Goal: Task Accomplishment & Management: Manage account settings

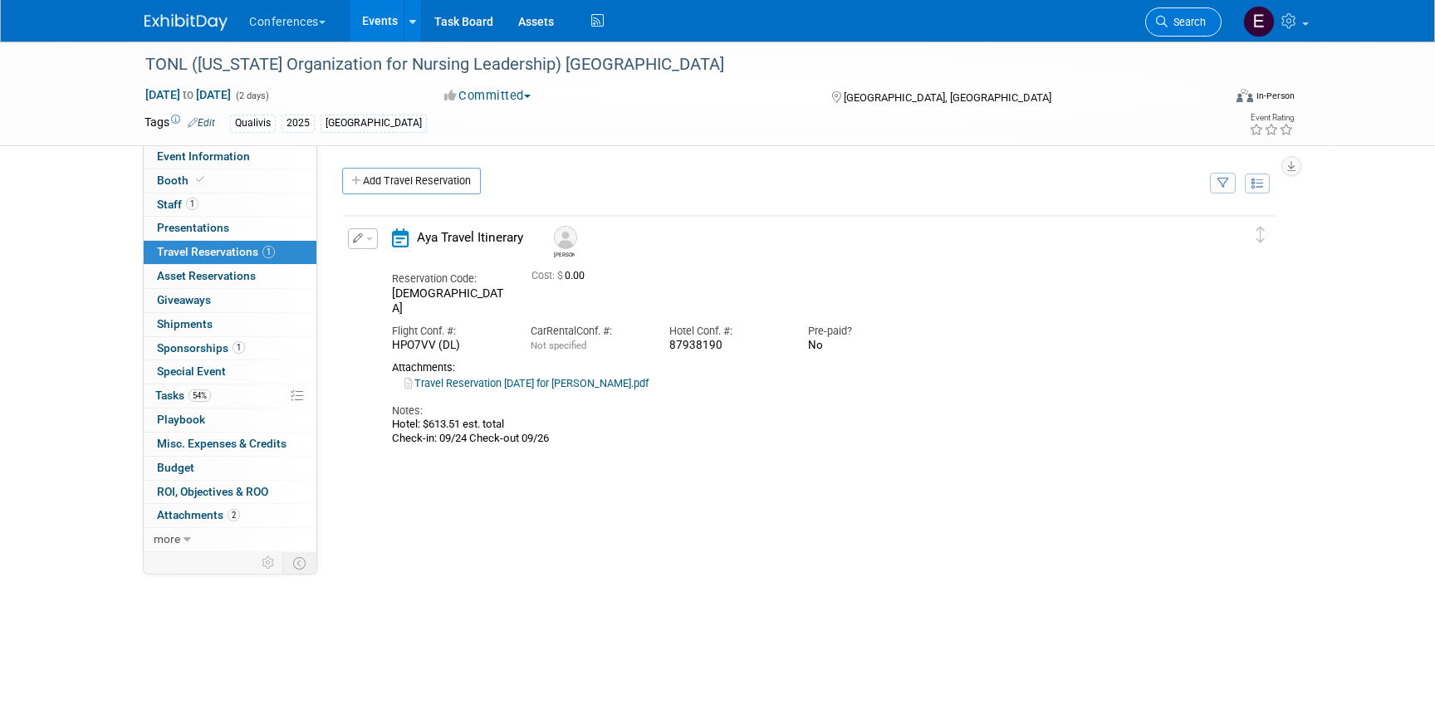
click at [1195, 14] on link "Search" at bounding box center [1183, 21] width 76 height 29
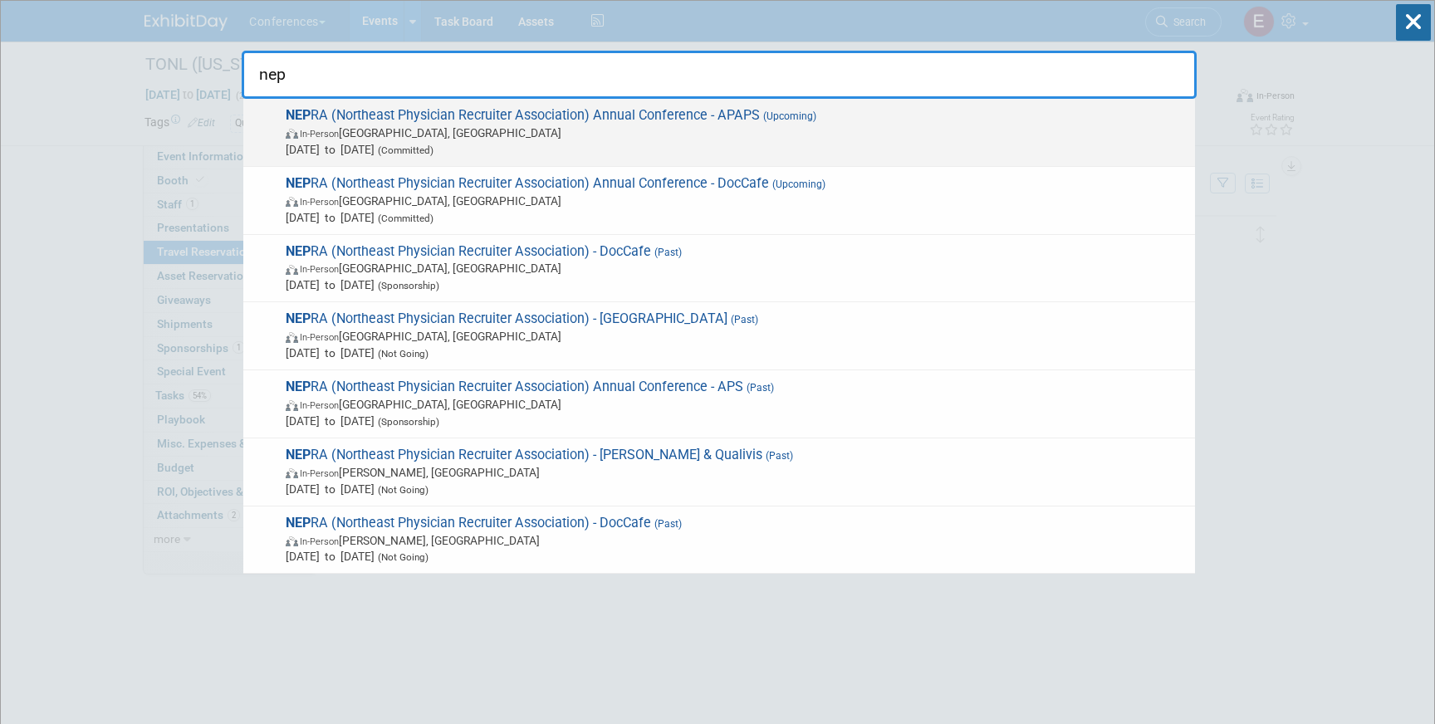
type input "nep"
click at [754, 135] on span "In-Person Portland, ME" at bounding box center [736, 133] width 901 height 17
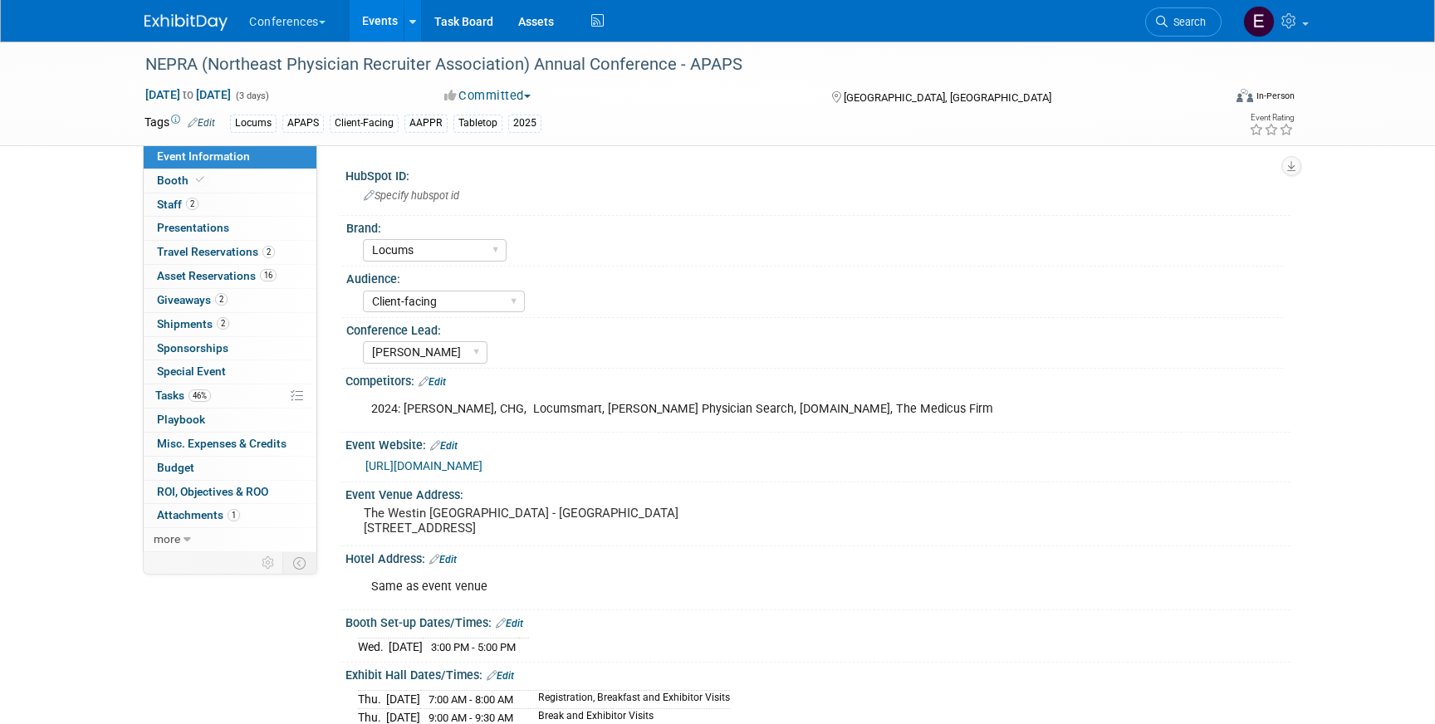
select select "Locums"
select select "Client-facing"
select select "[PERSON_NAME]"
click at [252, 397] on link "46% Tasks 46%" at bounding box center [230, 396] width 173 height 23
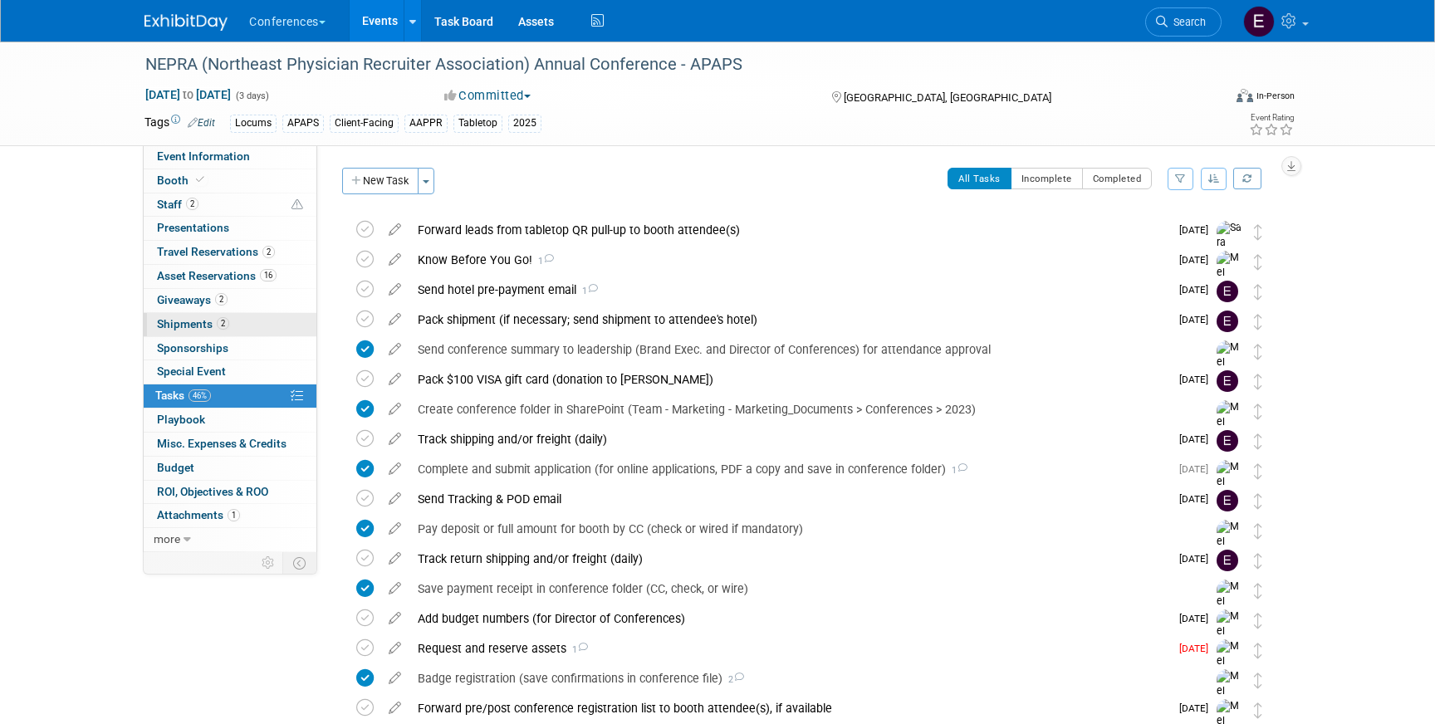
click at [269, 320] on link "2 Shipments 2" at bounding box center [230, 324] width 173 height 23
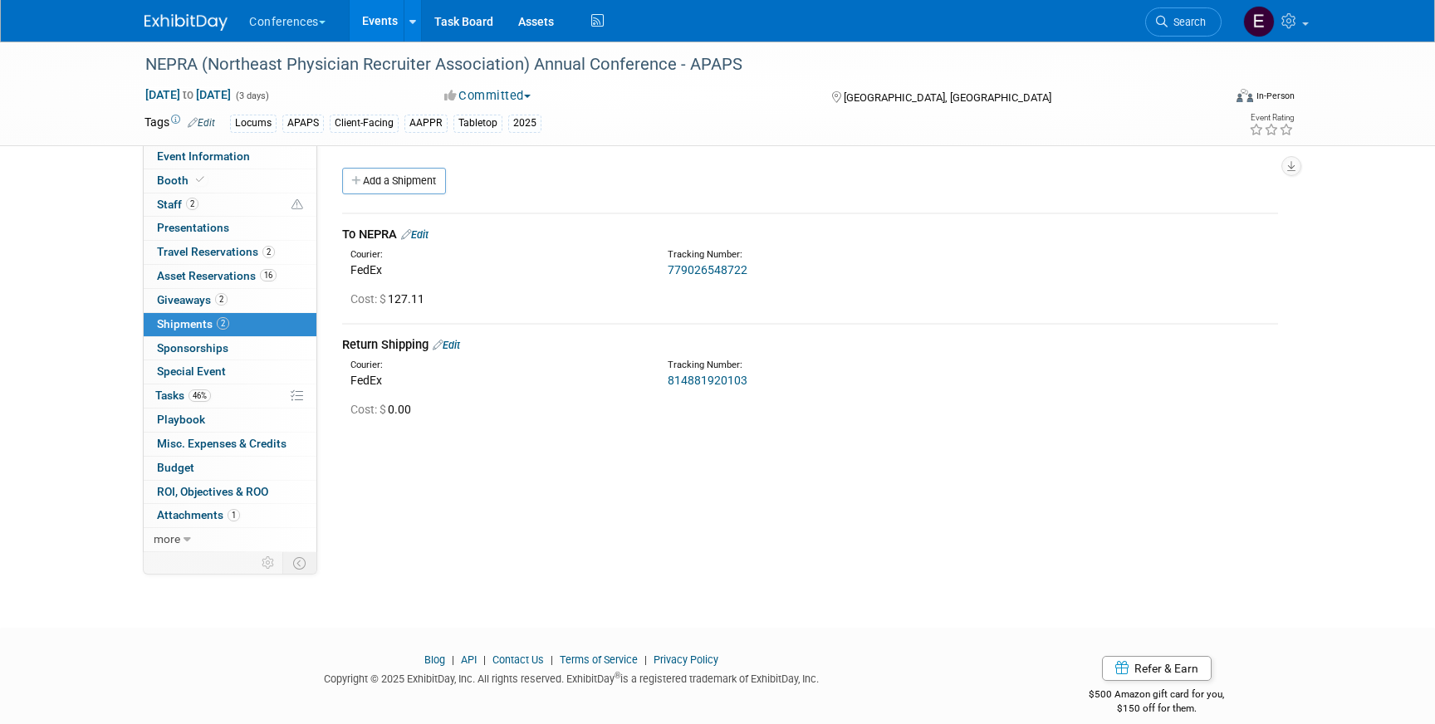
click at [429, 226] on div "To NEPRA Edit" at bounding box center [810, 234] width 936 height 17
click at [429, 233] on link "Edit" at bounding box center [414, 234] width 27 height 12
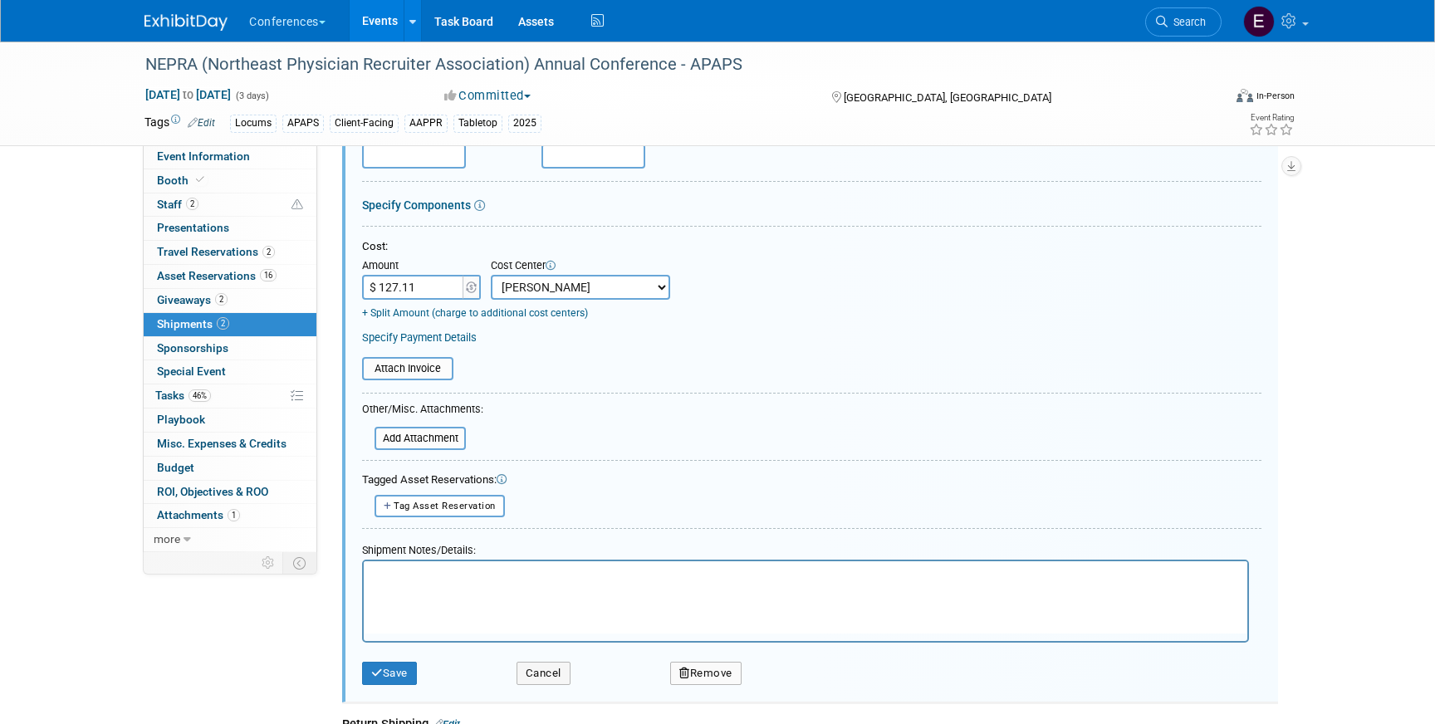
scroll to position [262, 0]
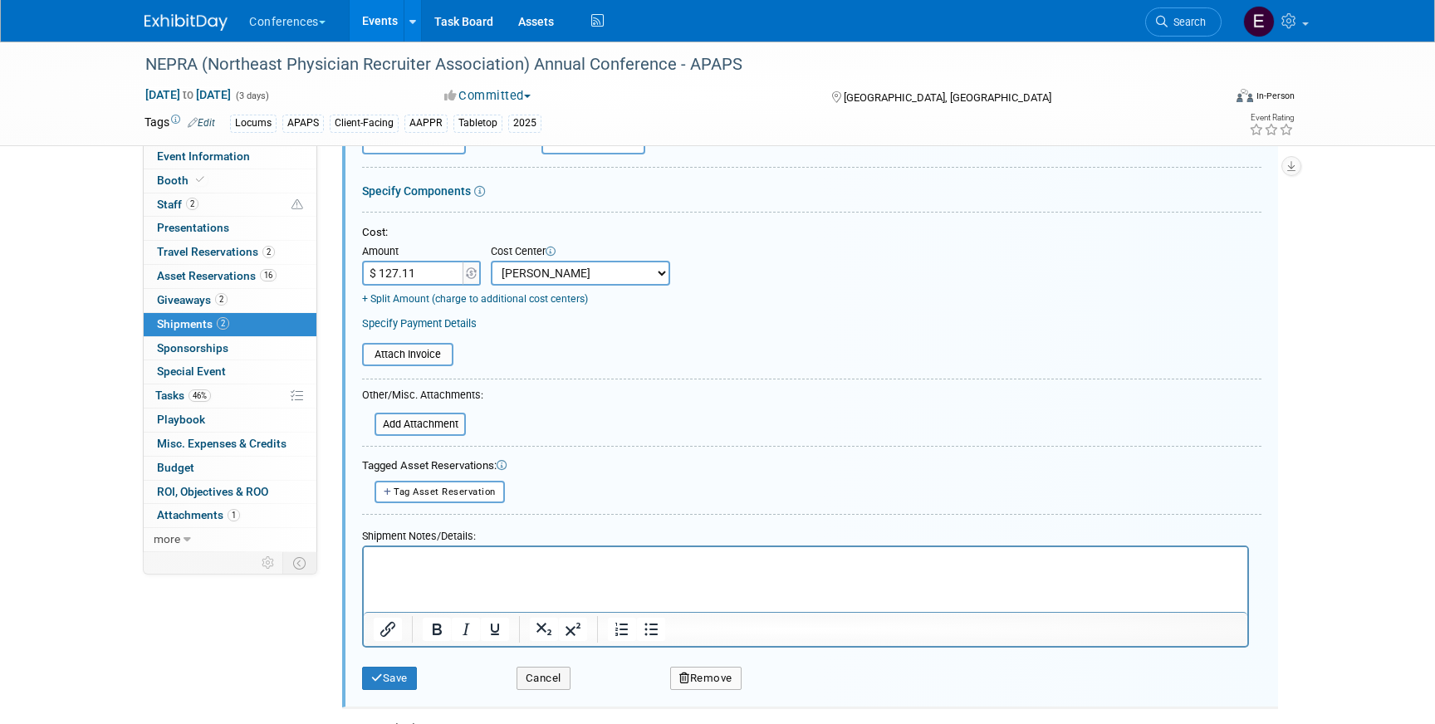
click at [699, 679] on button "Remove" at bounding box center [705, 678] width 71 height 23
click at [803, 691] on link "Yes" at bounding box center [798, 692] width 48 height 27
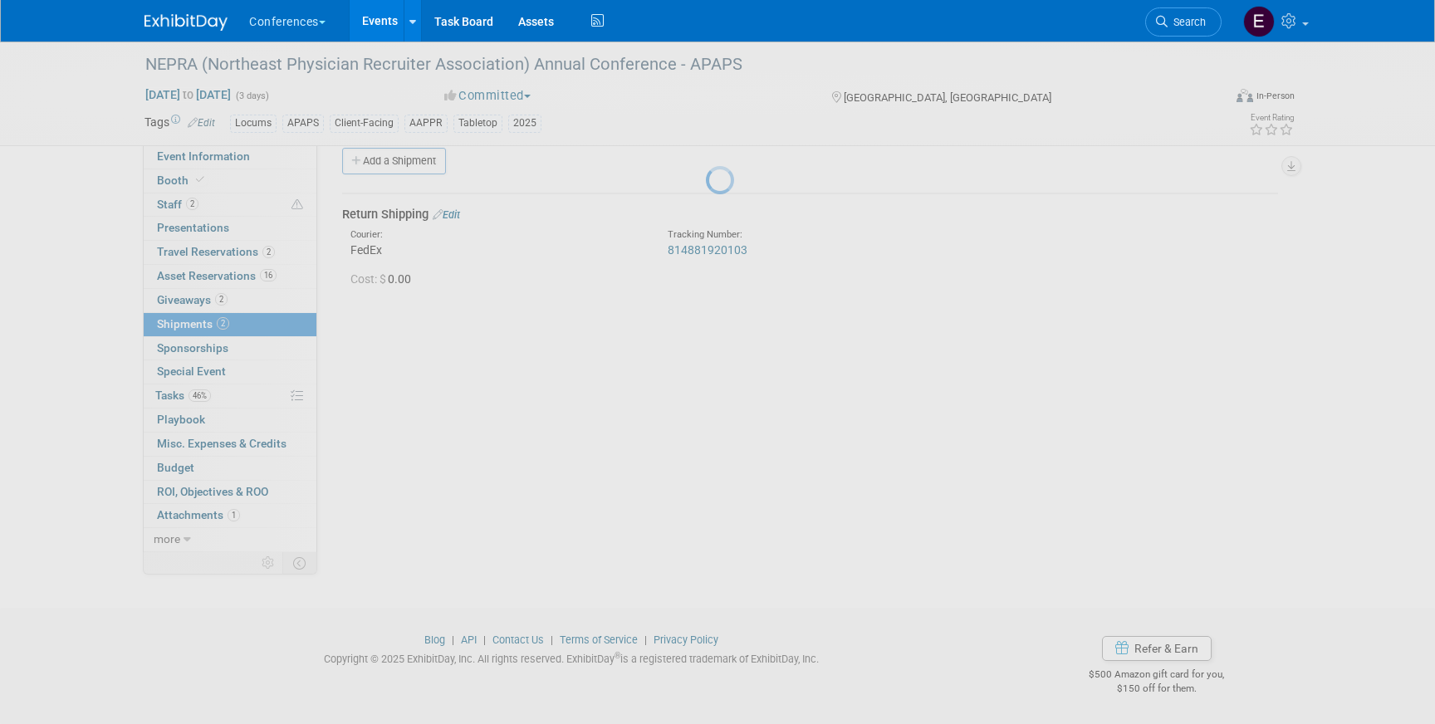
scroll to position [19, 0]
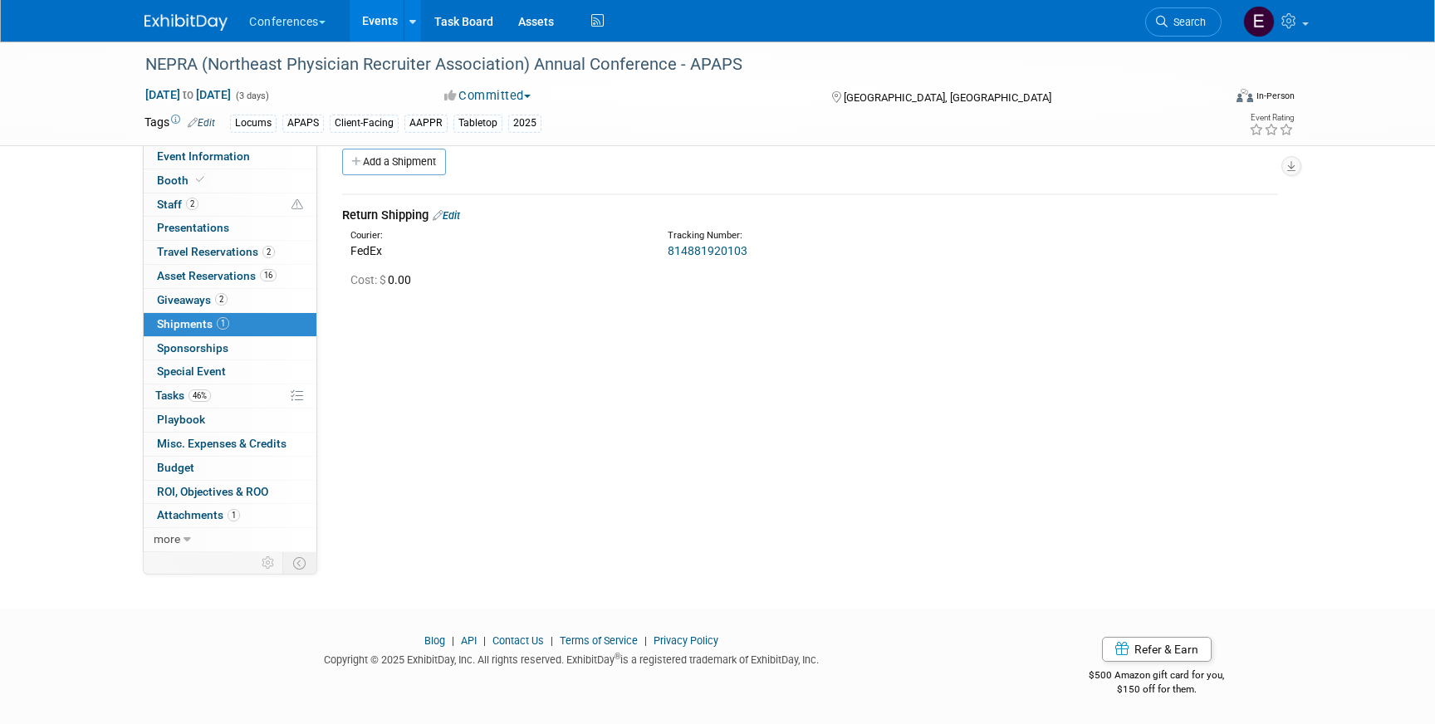
click at [454, 215] on link "Edit" at bounding box center [446, 215] width 27 height 12
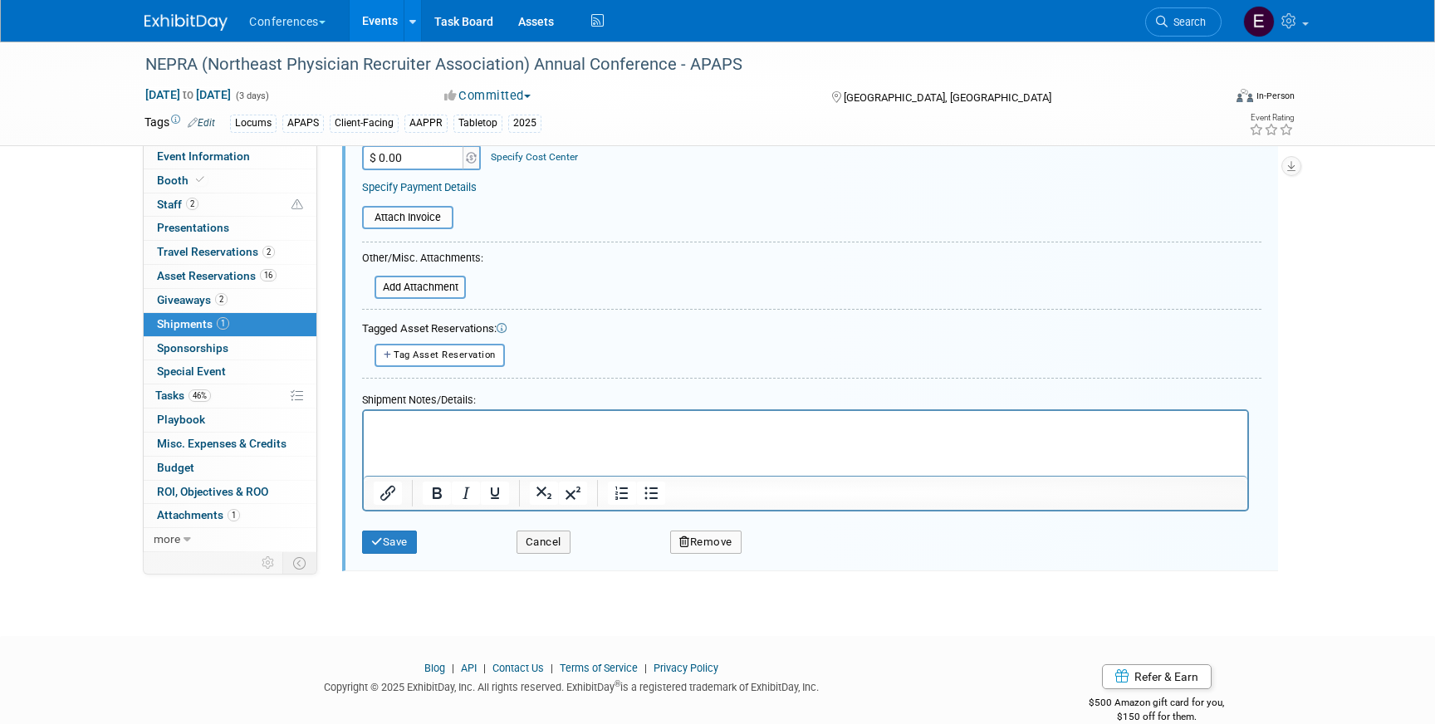
scroll to position [405, 0]
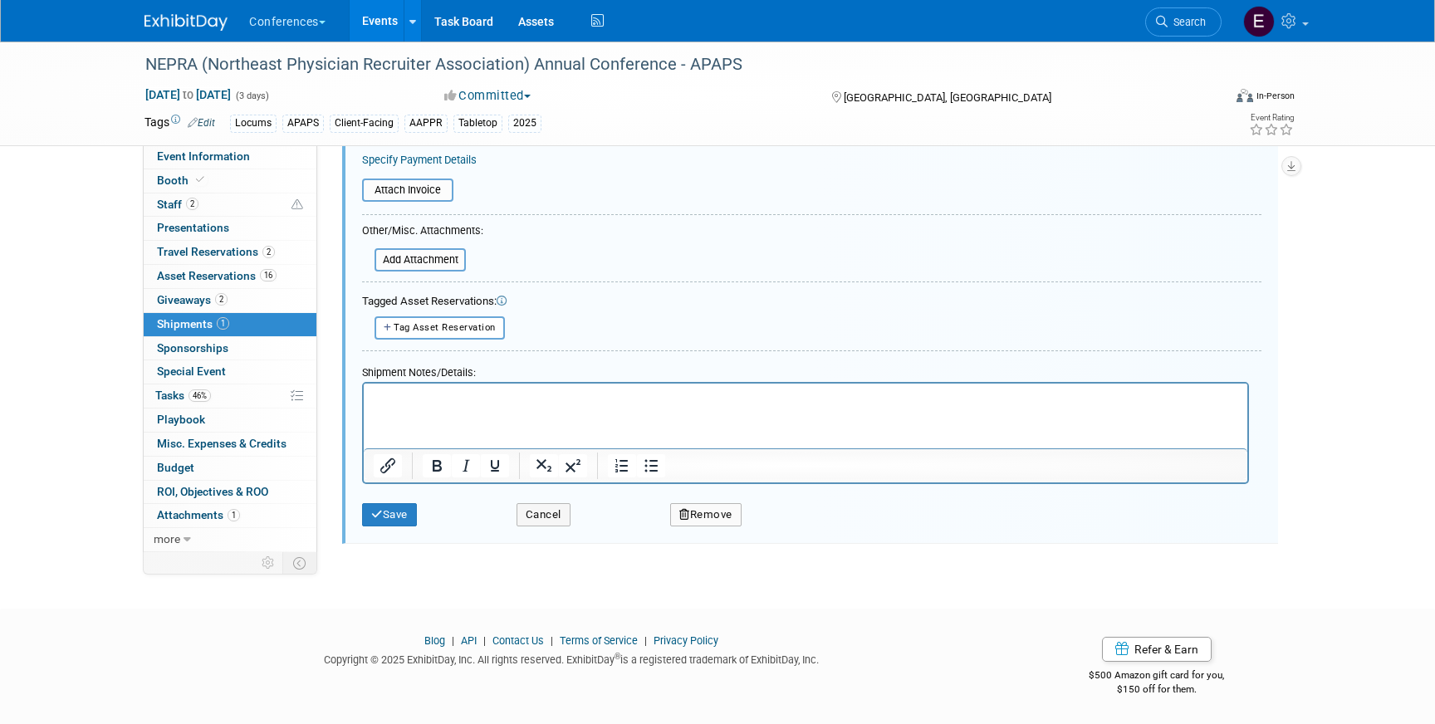
click at [701, 516] on button "Remove" at bounding box center [705, 514] width 71 height 23
click at [811, 529] on link "Yes" at bounding box center [798, 528] width 48 height 27
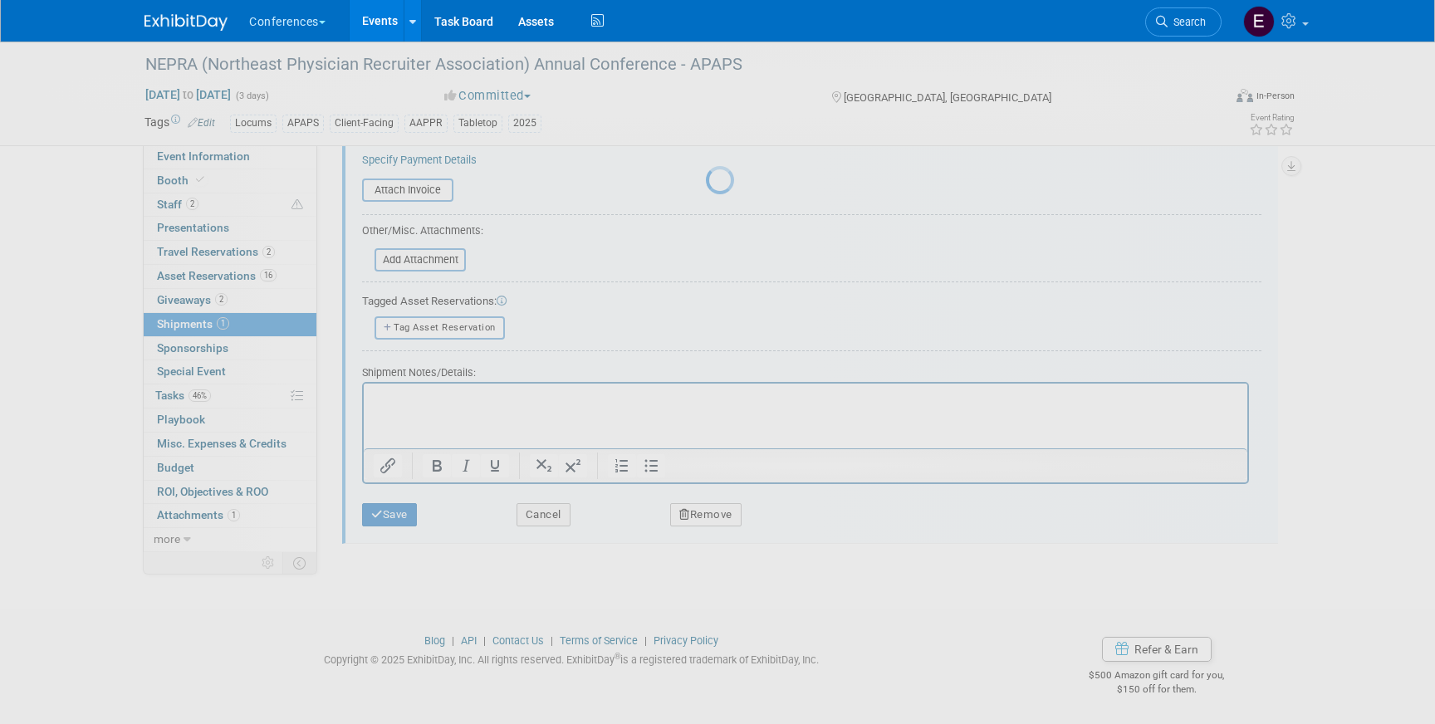
scroll to position [19, 0]
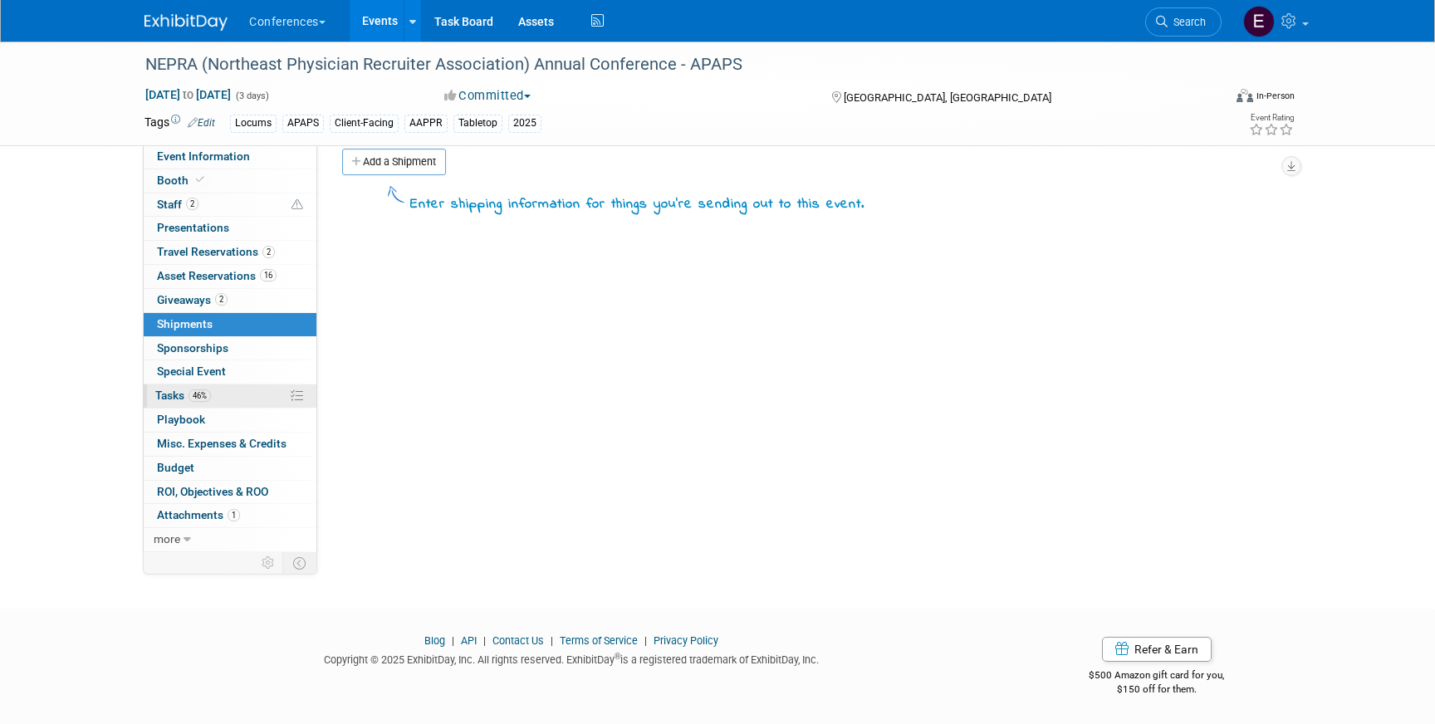
click at [234, 392] on link "46% Tasks 46%" at bounding box center [230, 396] width 173 height 23
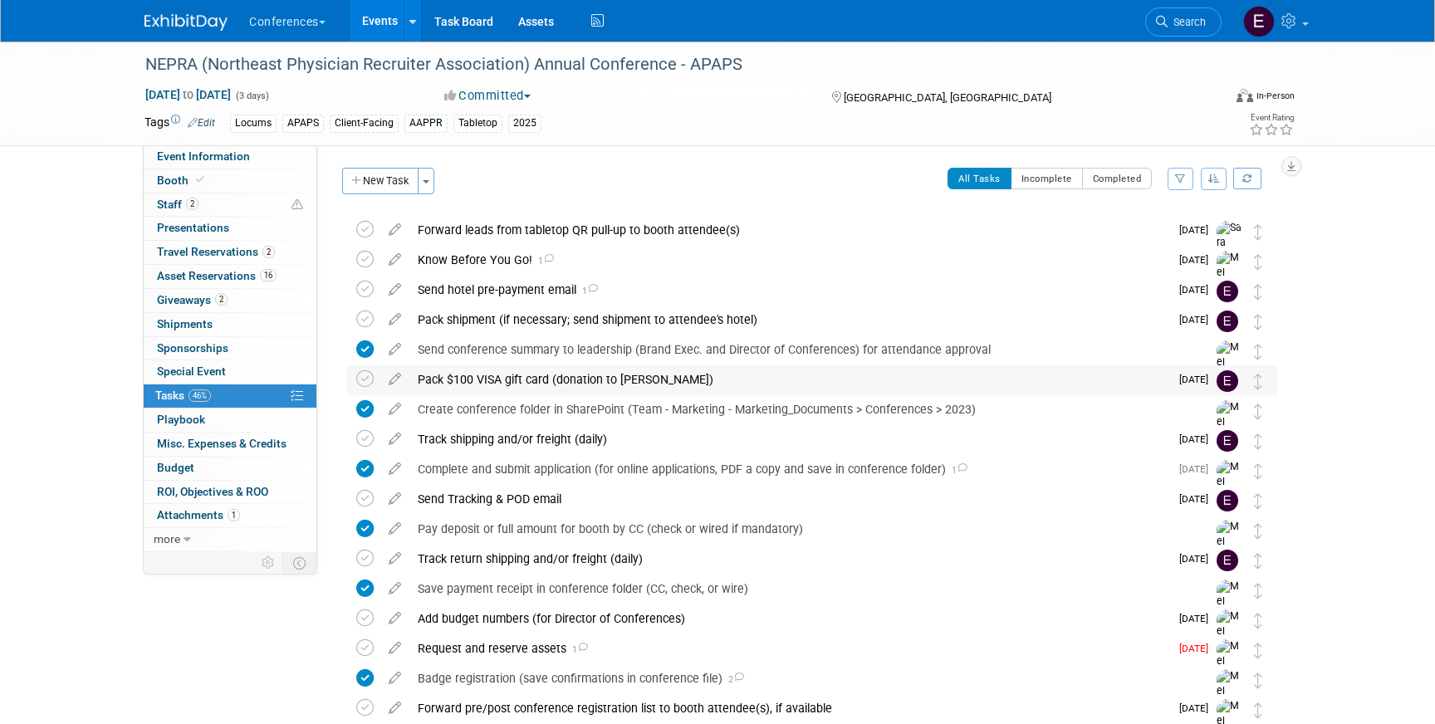
click at [674, 387] on div "Pack $100 VISA gift card (donation to NEPRA)" at bounding box center [790, 379] width 760 height 28
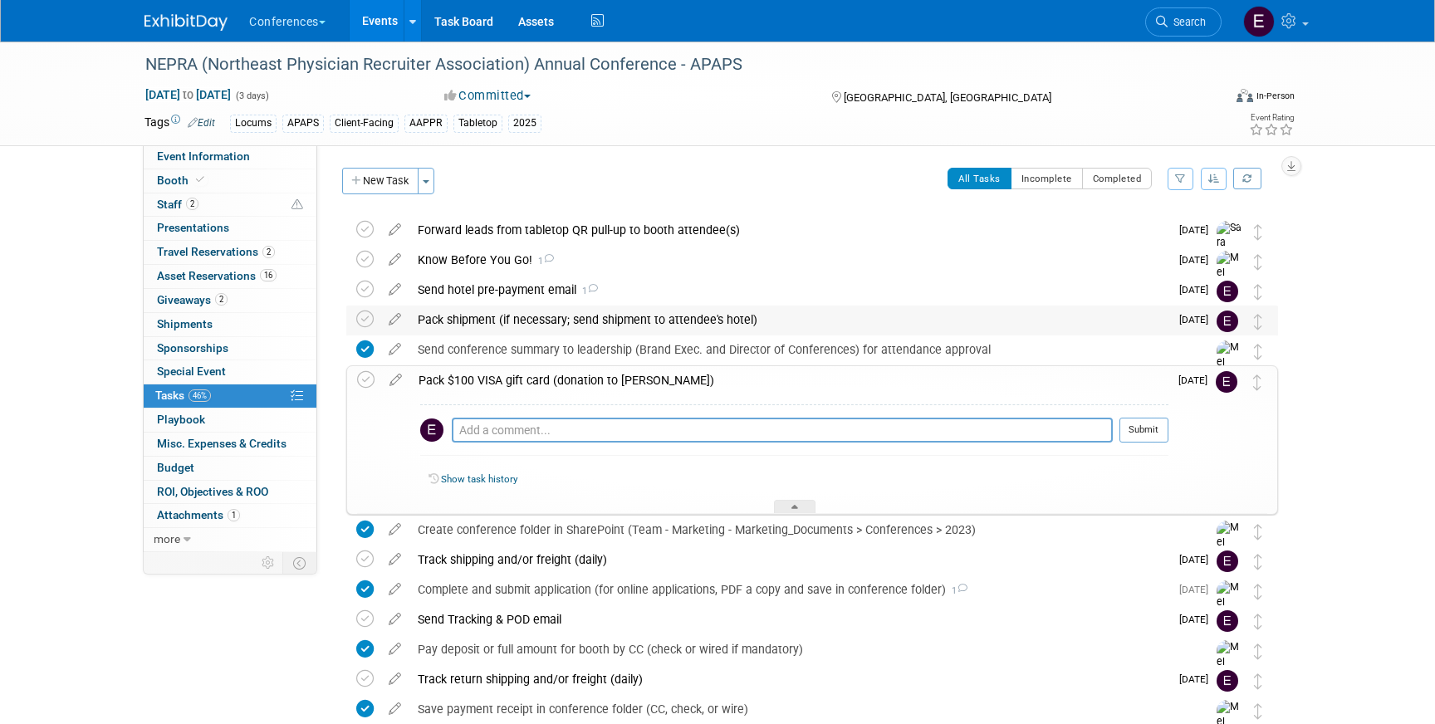
click at [619, 311] on div "Pack shipment (if necessary; send shipment to attendee's hotel)" at bounding box center [790, 320] width 760 height 28
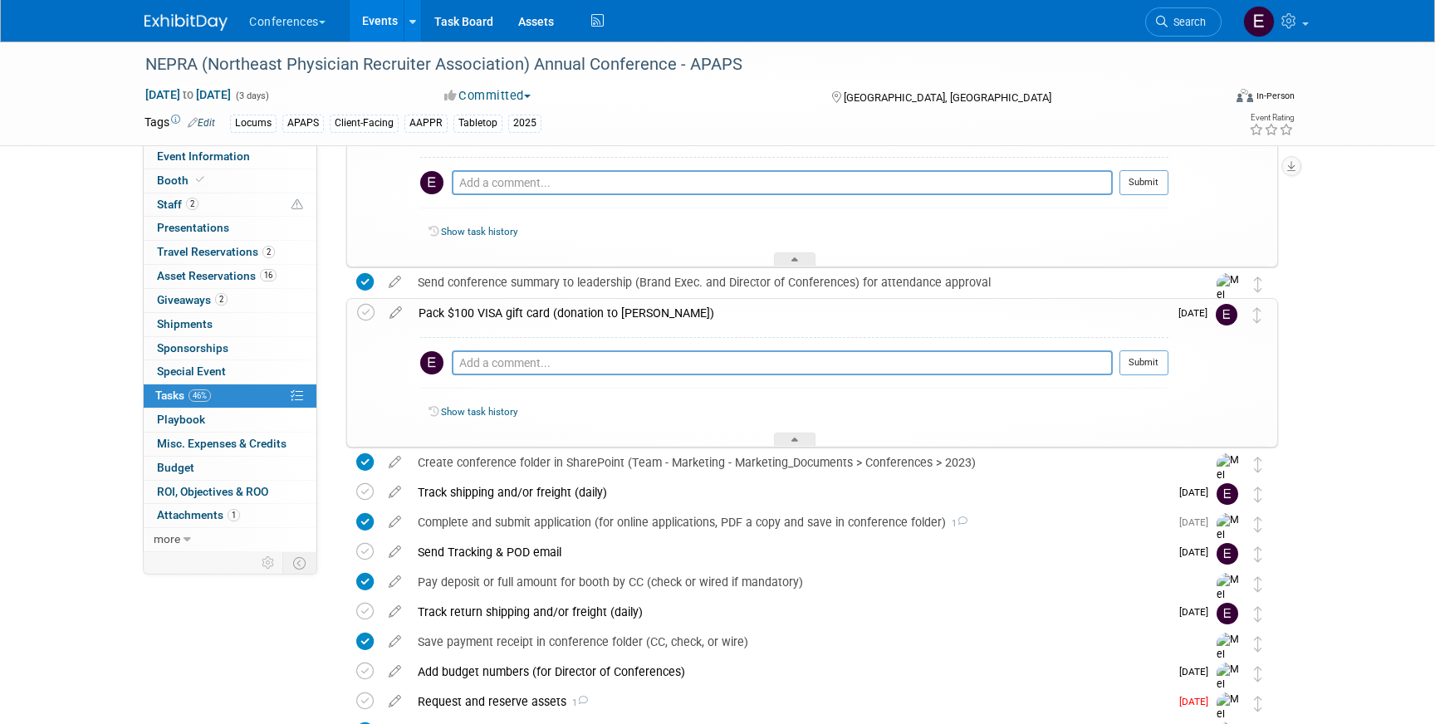
scroll to position [196, 0]
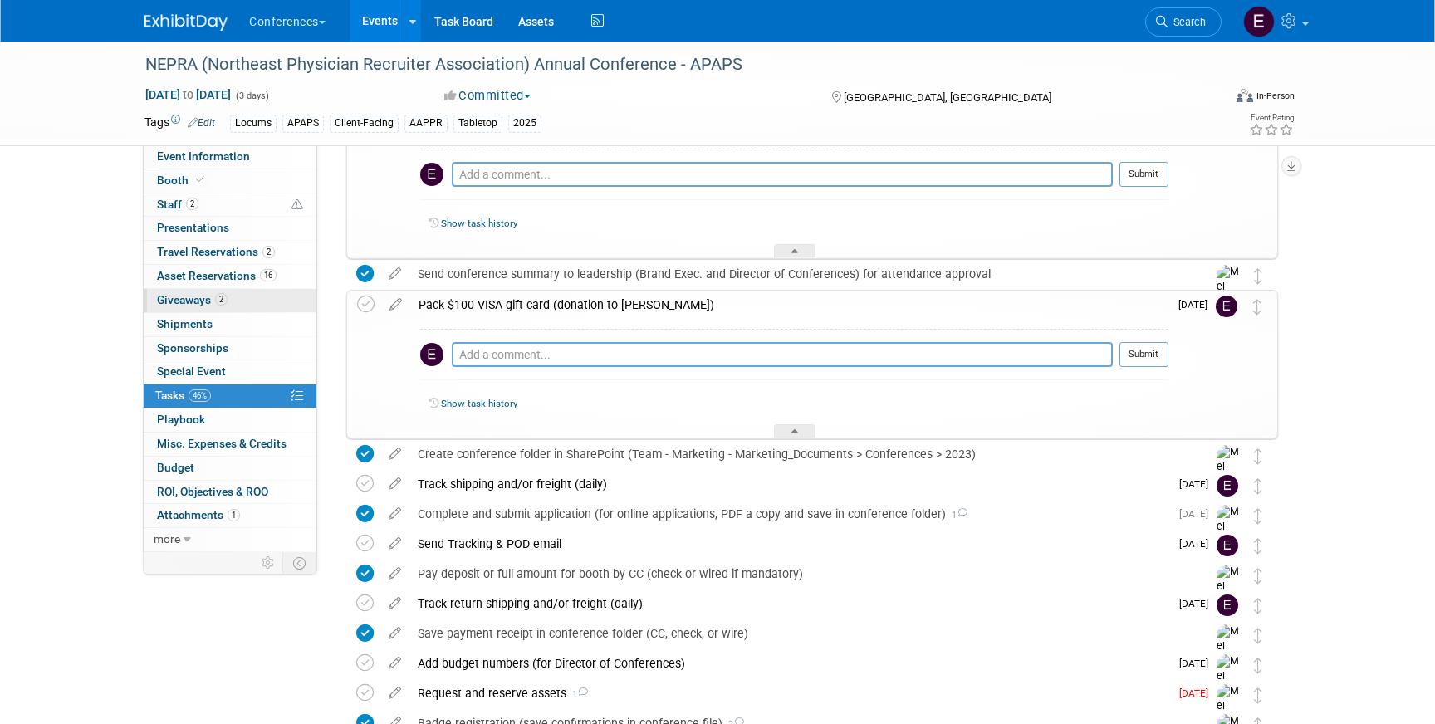
click at [250, 296] on link "2 Giveaways 2" at bounding box center [230, 300] width 173 height 23
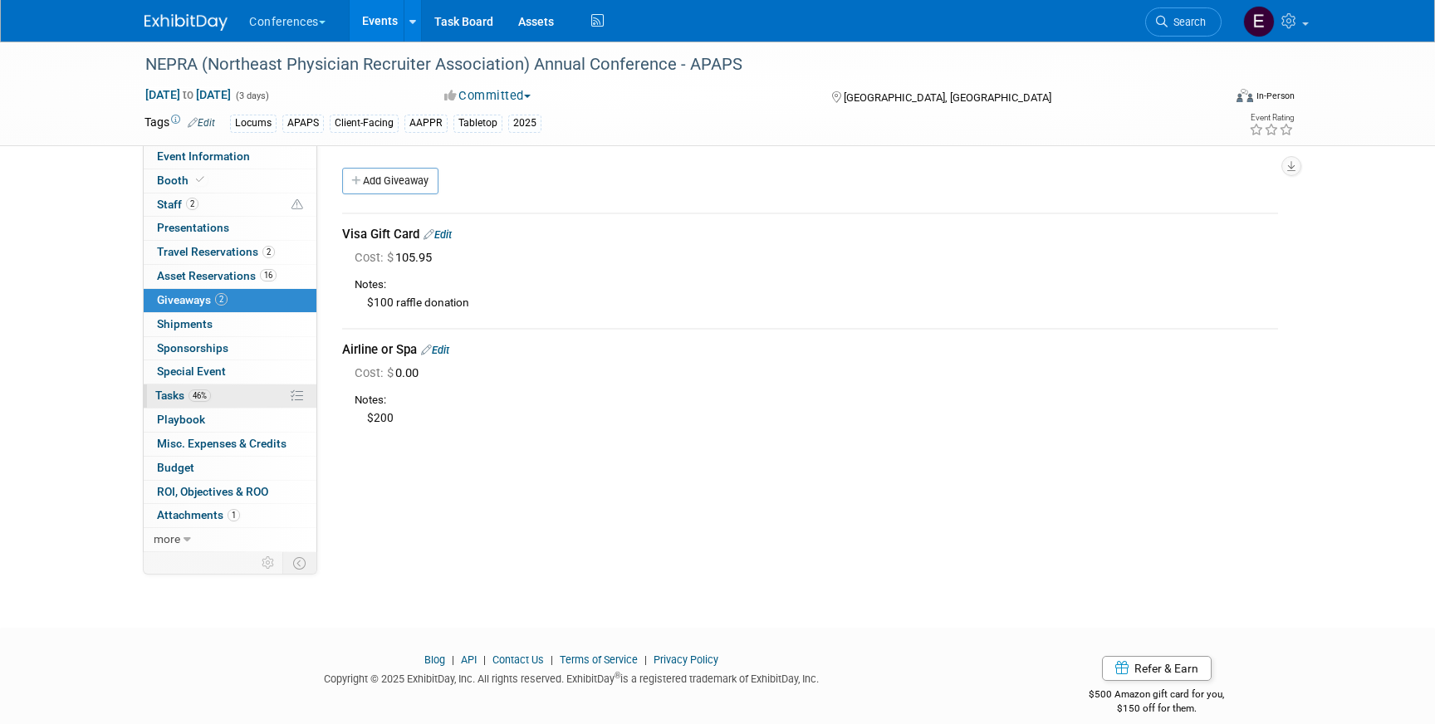
click at [246, 403] on link "46% Tasks 46%" at bounding box center [230, 396] width 173 height 23
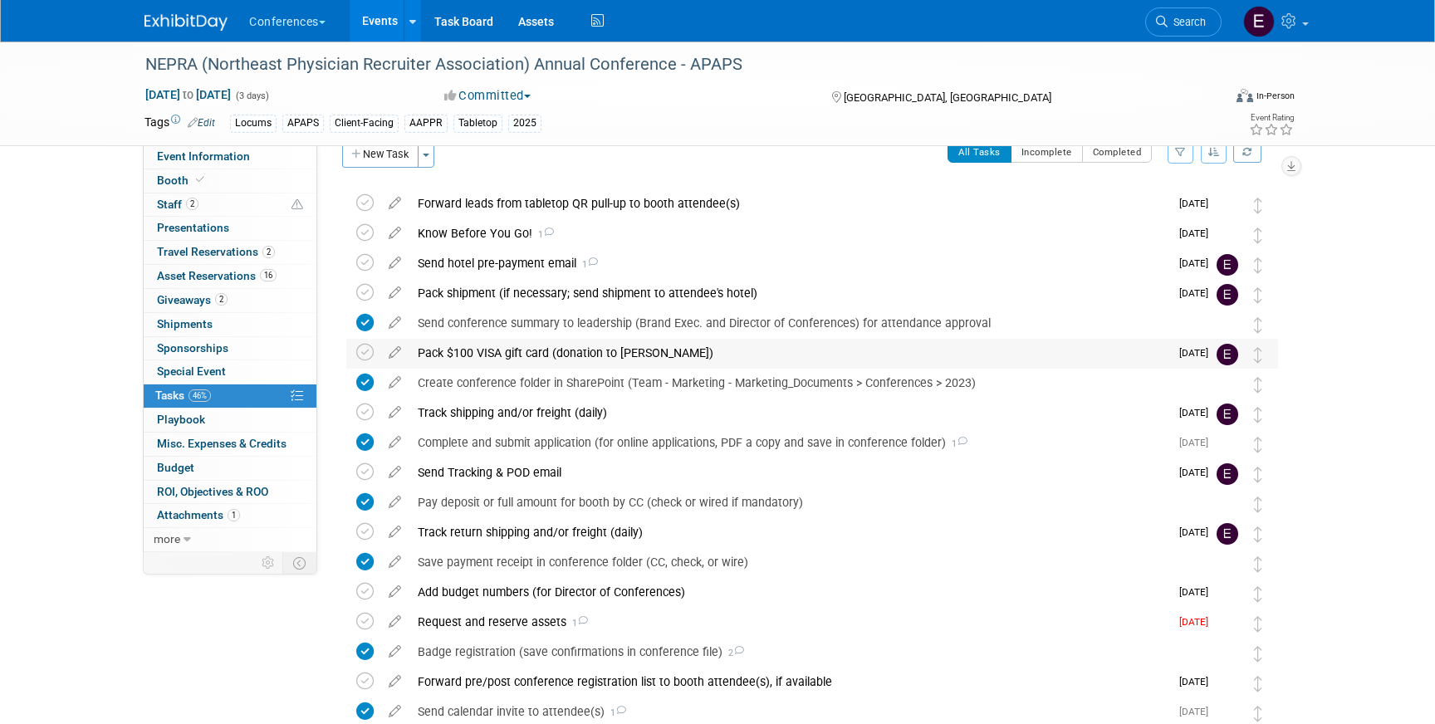
scroll to position [27, 0]
click at [514, 296] on div "Pack shipment (if necessary; send shipment to attendee's hotel)" at bounding box center [790, 292] width 760 height 28
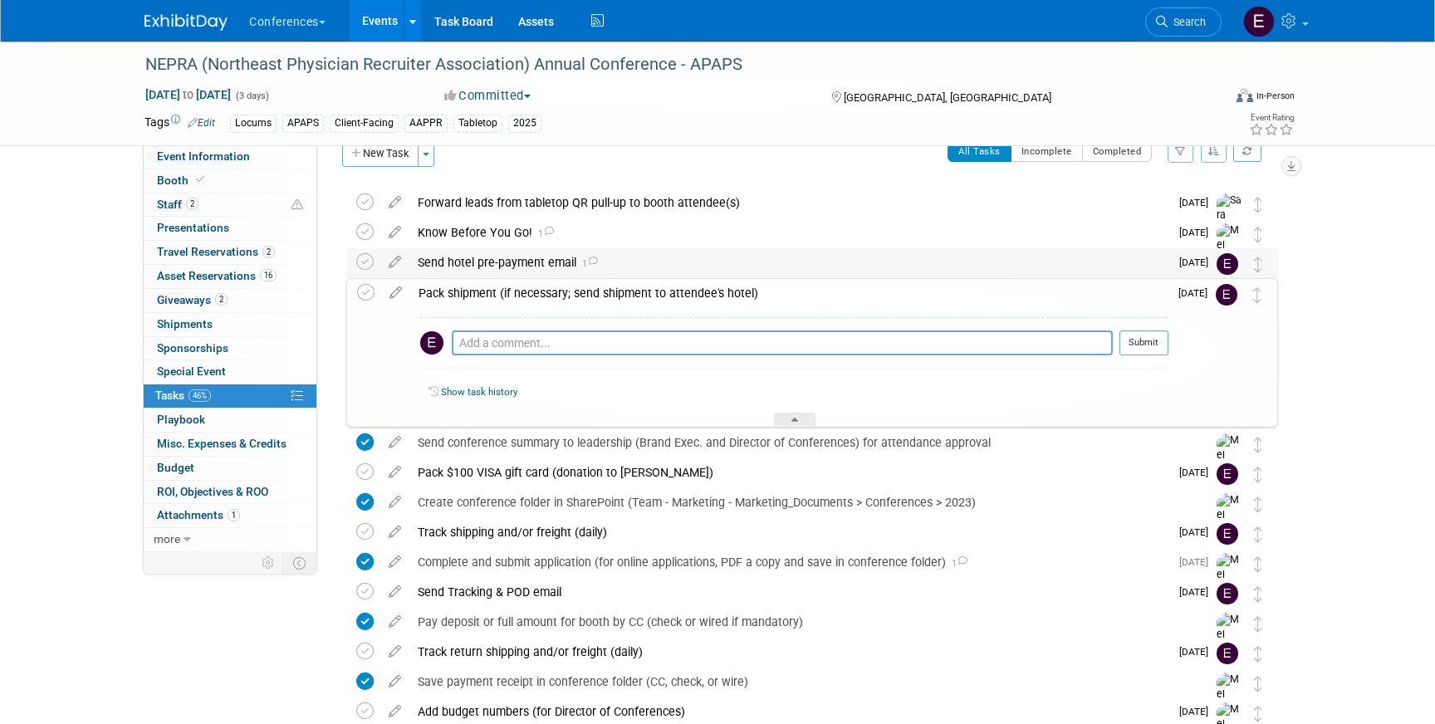
click at [553, 251] on div "Send hotel pre-payment email 1" at bounding box center [790, 262] width 760 height 28
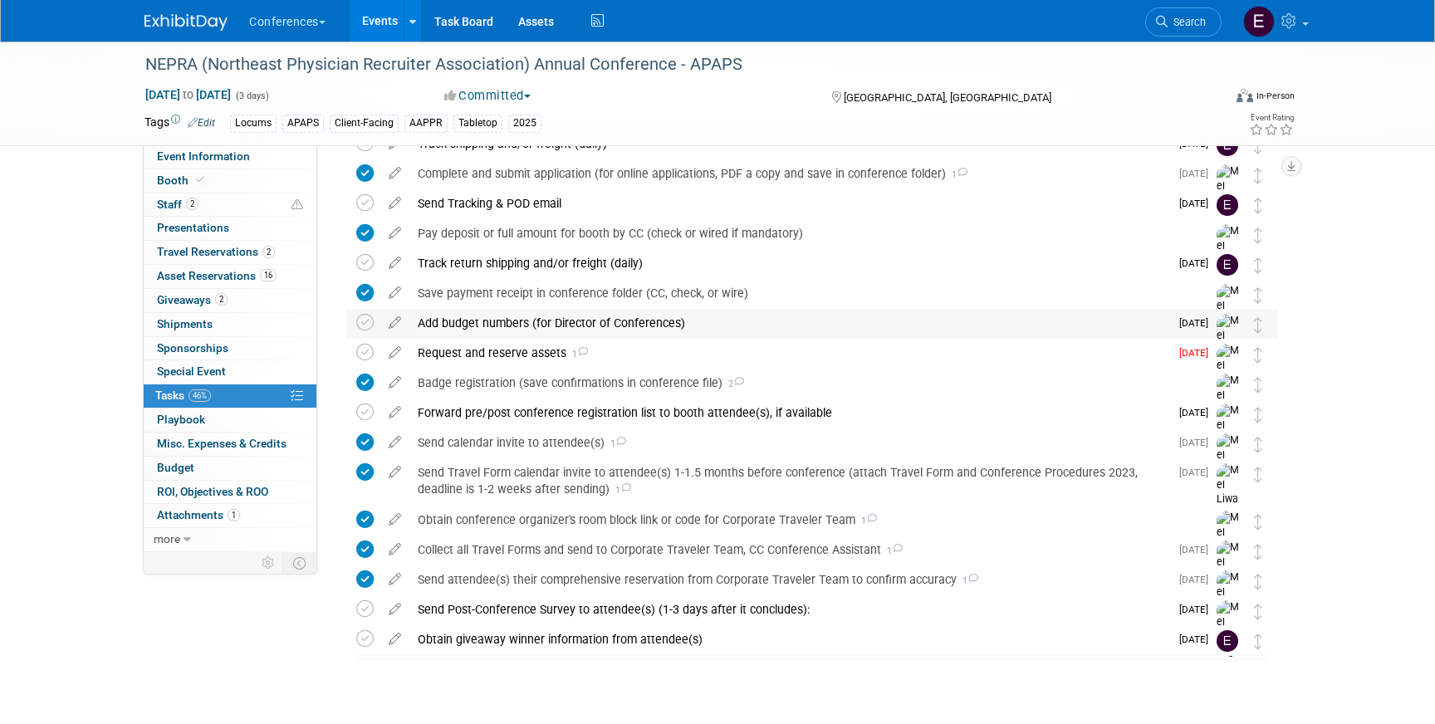
scroll to position [633, 0]
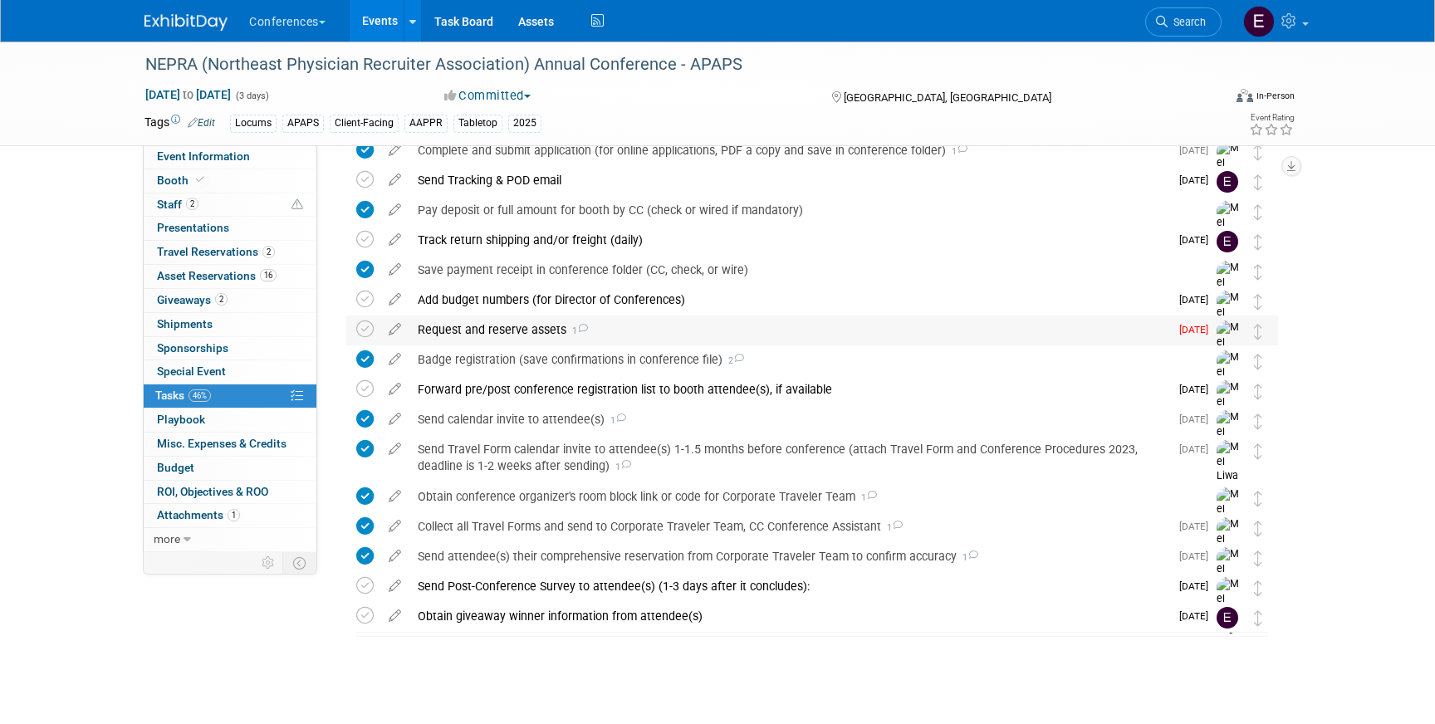
click at [540, 331] on div "Request and reserve assets 1" at bounding box center [790, 330] width 760 height 28
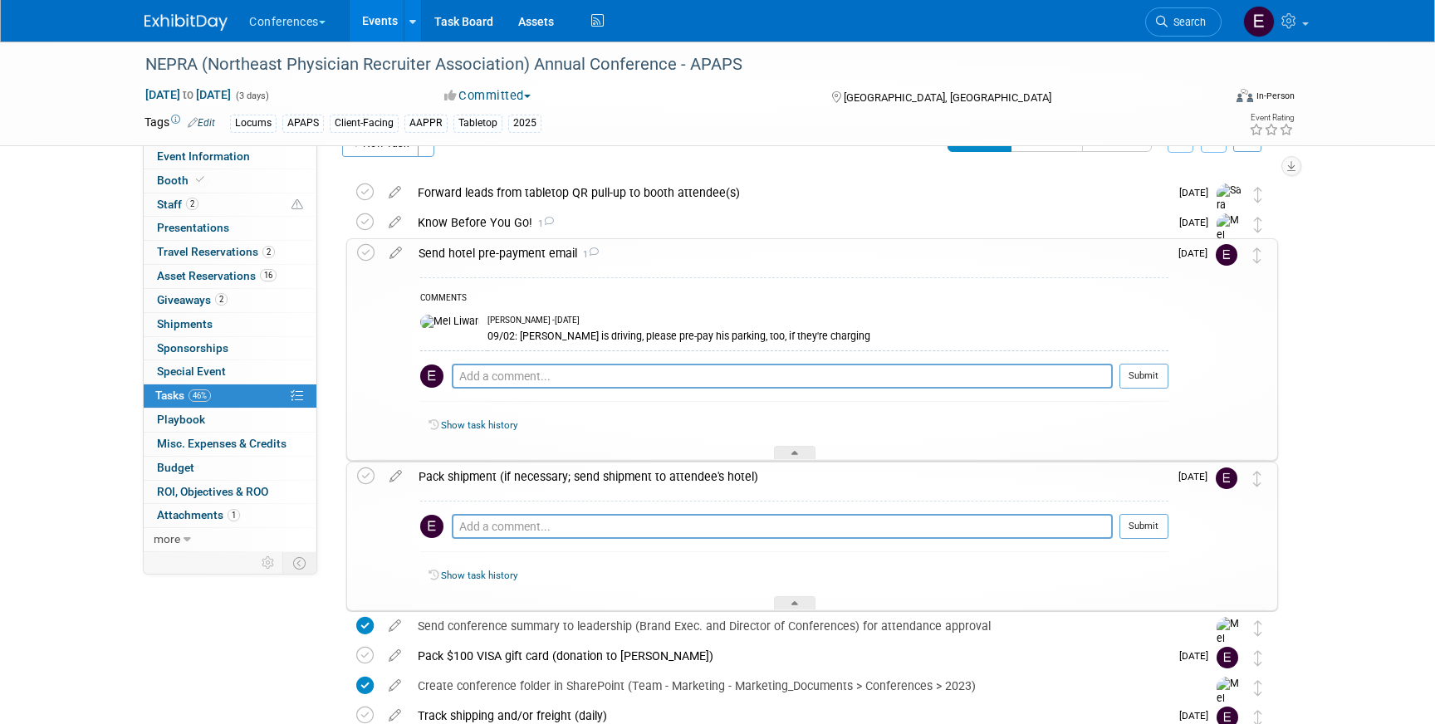
scroll to position [0, 0]
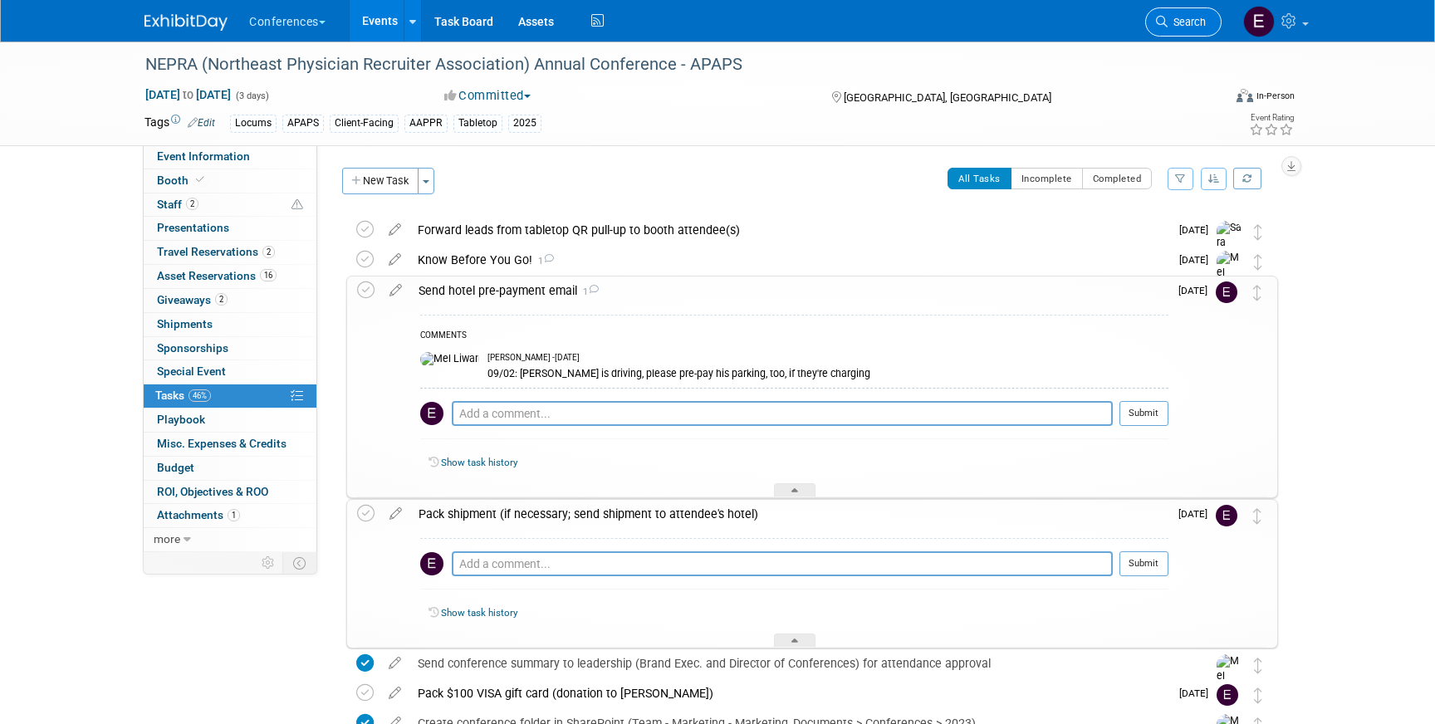
click at [1169, 22] on span "Search" at bounding box center [1187, 22] width 38 height 12
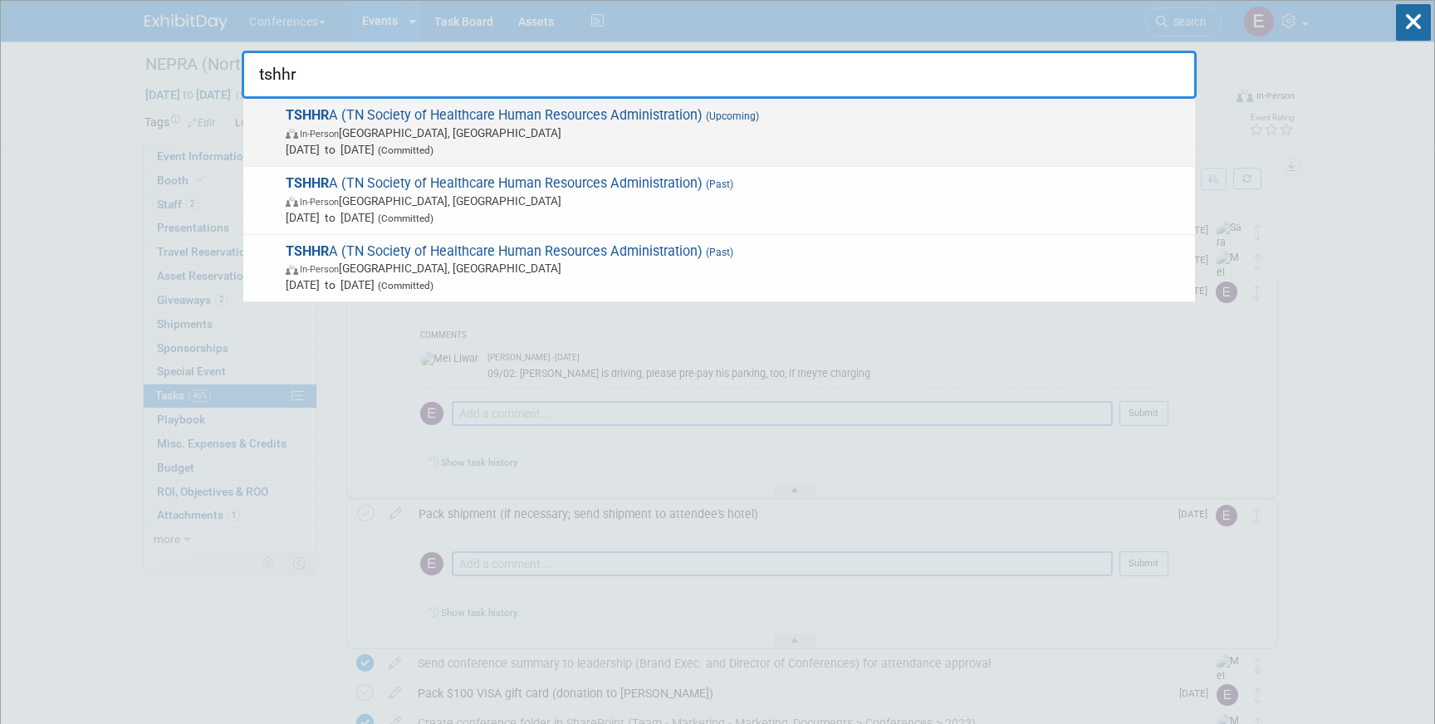
type input "tshhr"
click at [642, 131] on span "In-Person Brentwood, TN" at bounding box center [736, 133] width 901 height 17
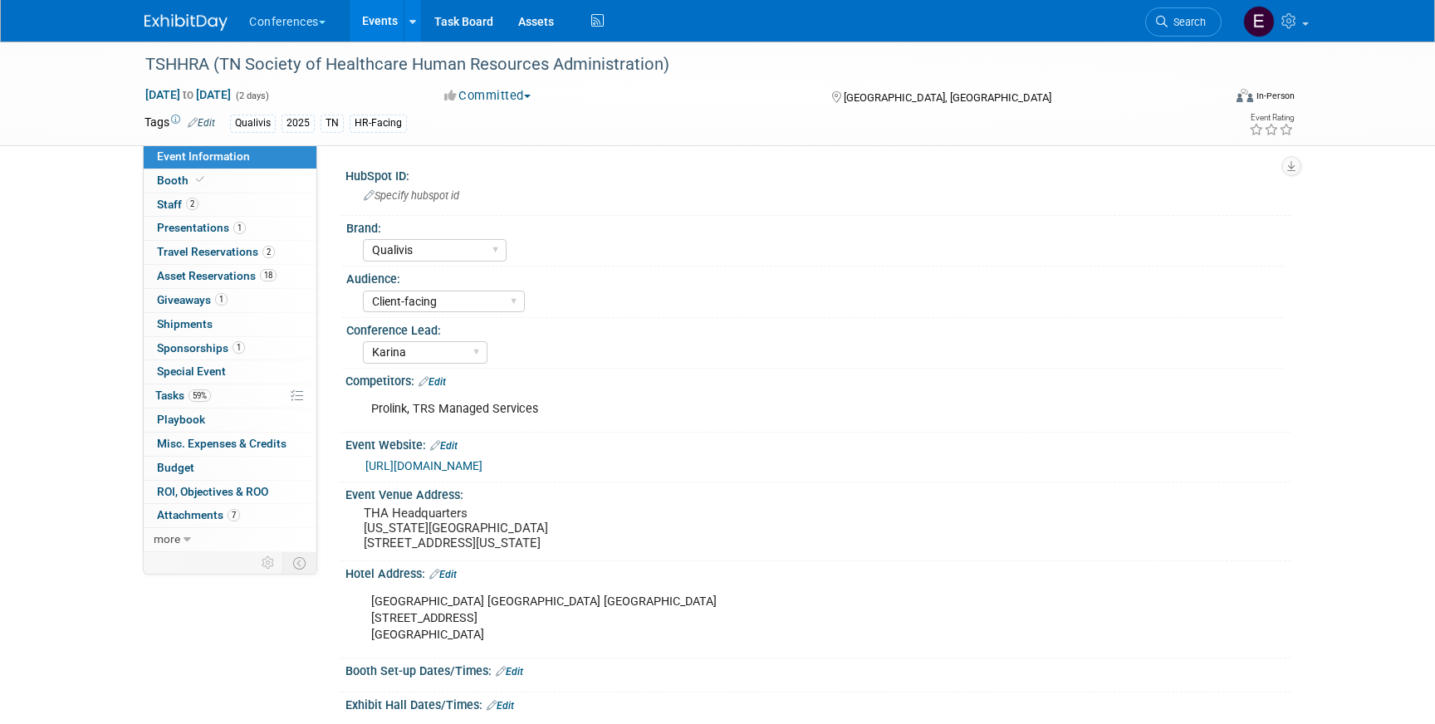
select select "Qualivis"
select select "Client-facing"
select select "Karina"
click at [213, 388] on link "59% Tasks 59%" at bounding box center [230, 396] width 173 height 23
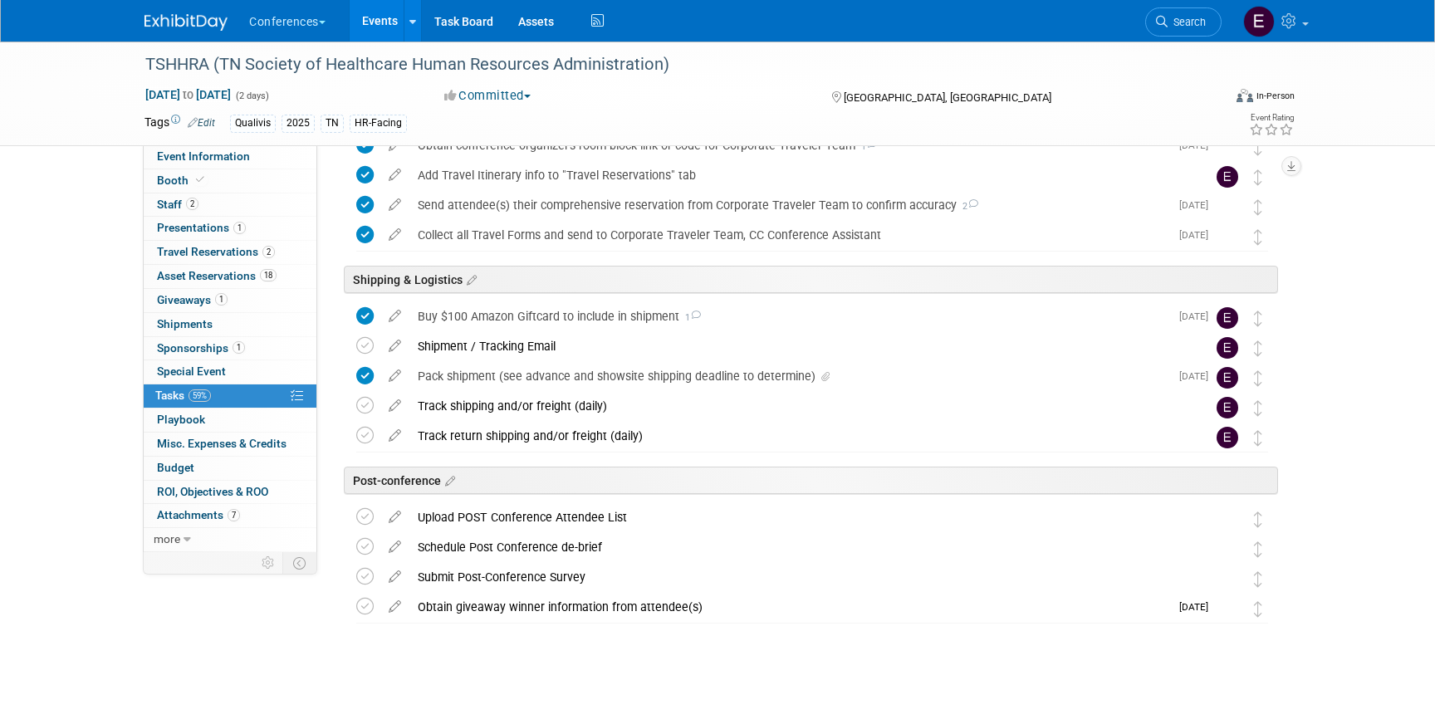
scroll to position [719, 0]
click at [517, 373] on div "Pack shipment (see advance and showsite shipping deadline to determine)" at bounding box center [790, 377] width 760 height 28
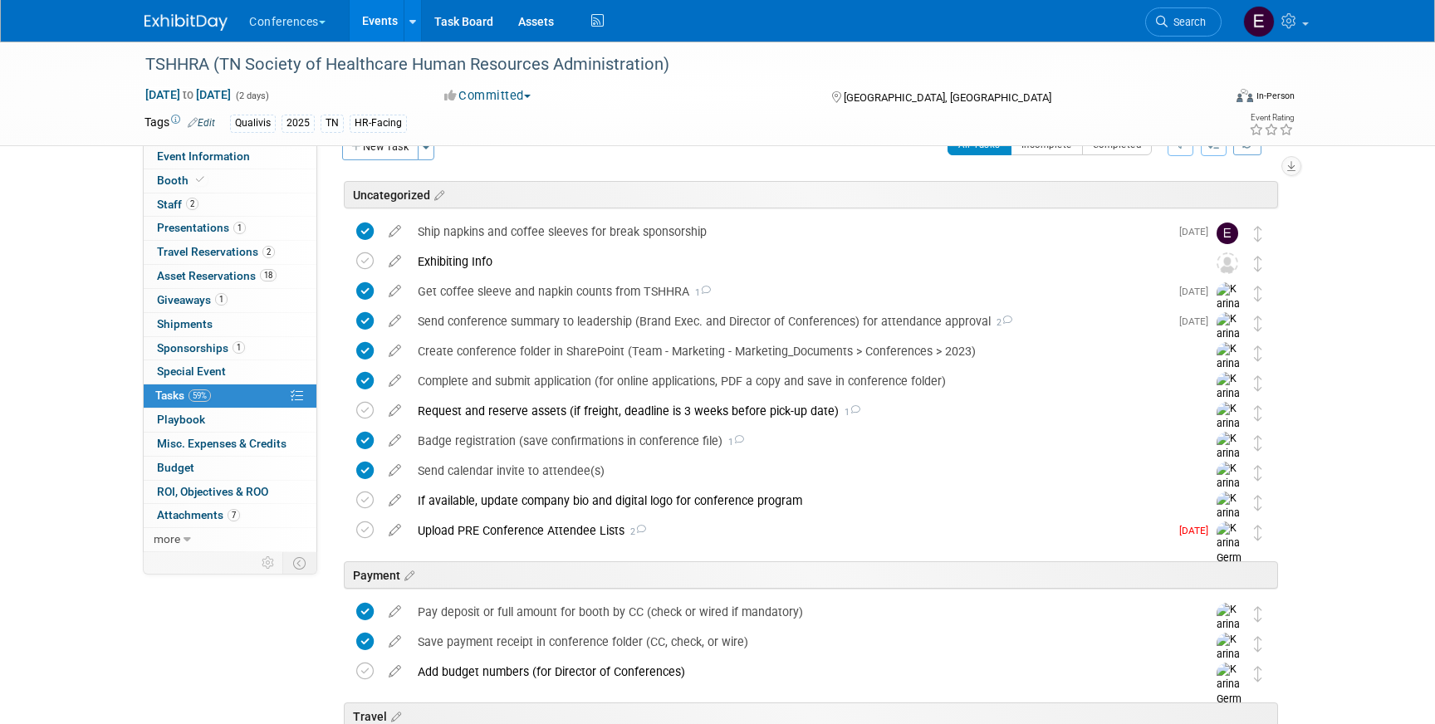
scroll to position [19, 0]
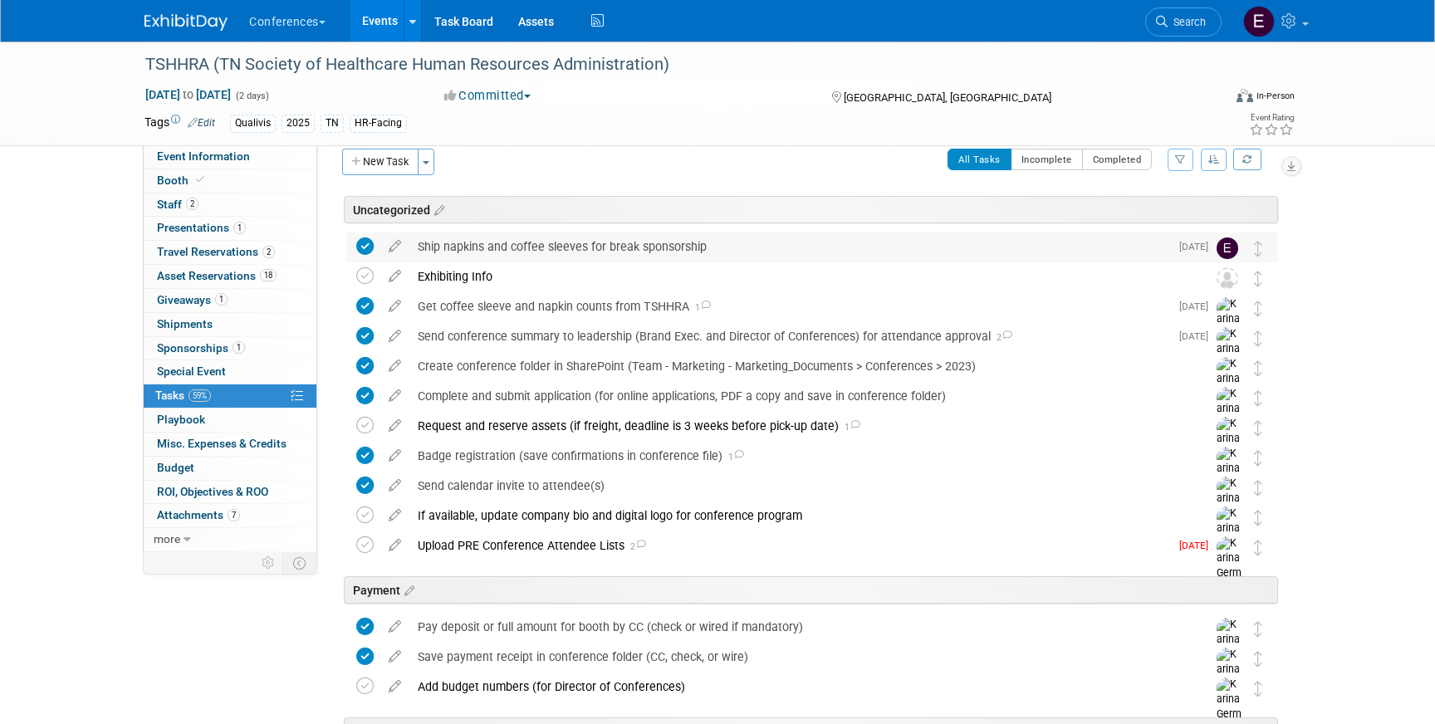
click at [565, 246] on div "Ship napkins and coffee sleeves for break sponsorship" at bounding box center [790, 247] width 760 height 28
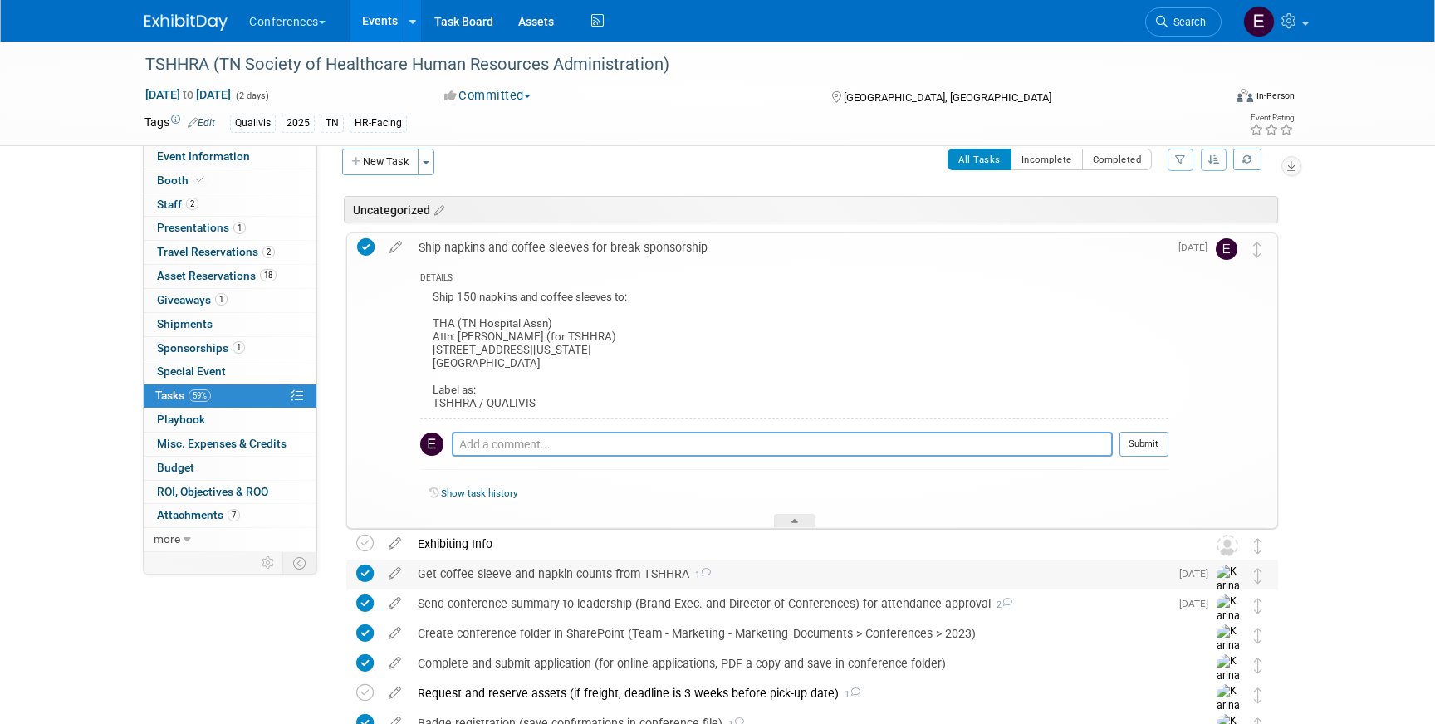
click at [576, 586] on div "Get coffee sleeve and napkin counts from TSHHRA 1" at bounding box center [790, 574] width 760 height 28
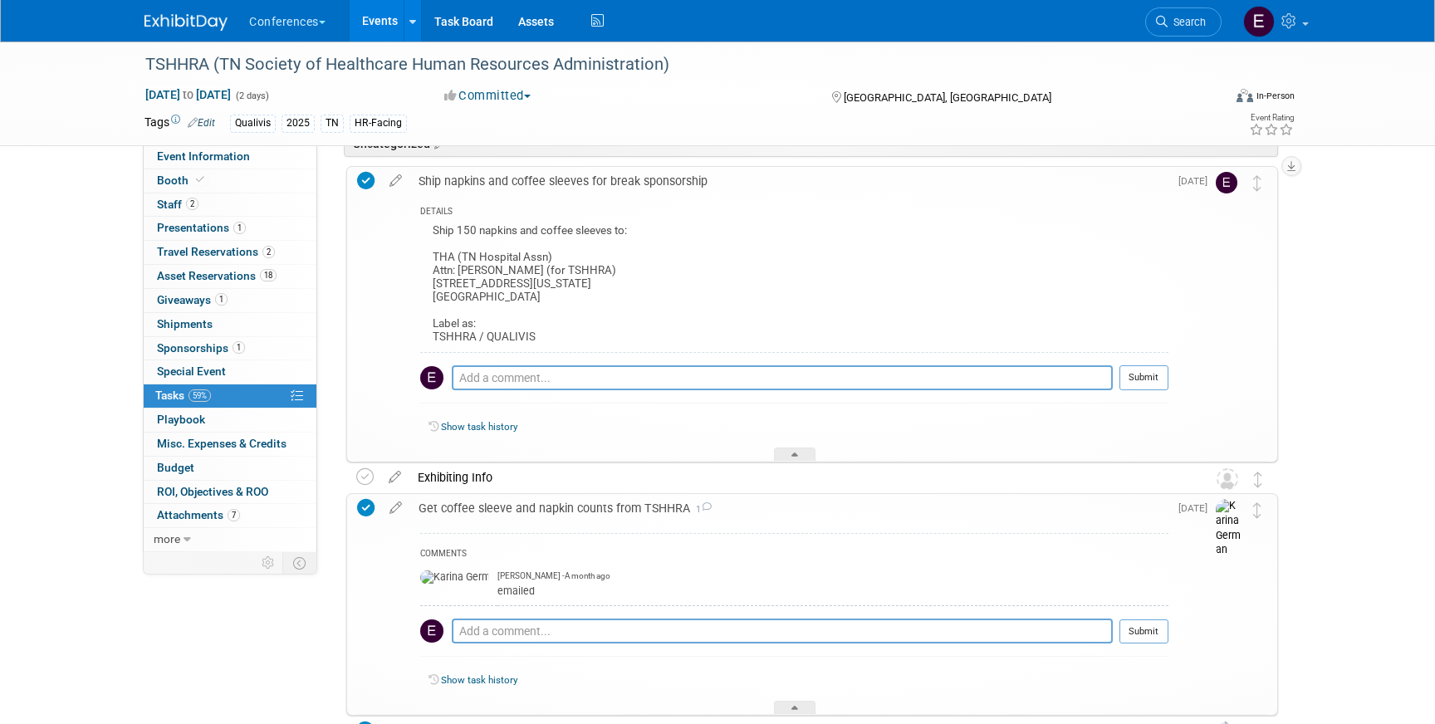
scroll to position [92, 0]
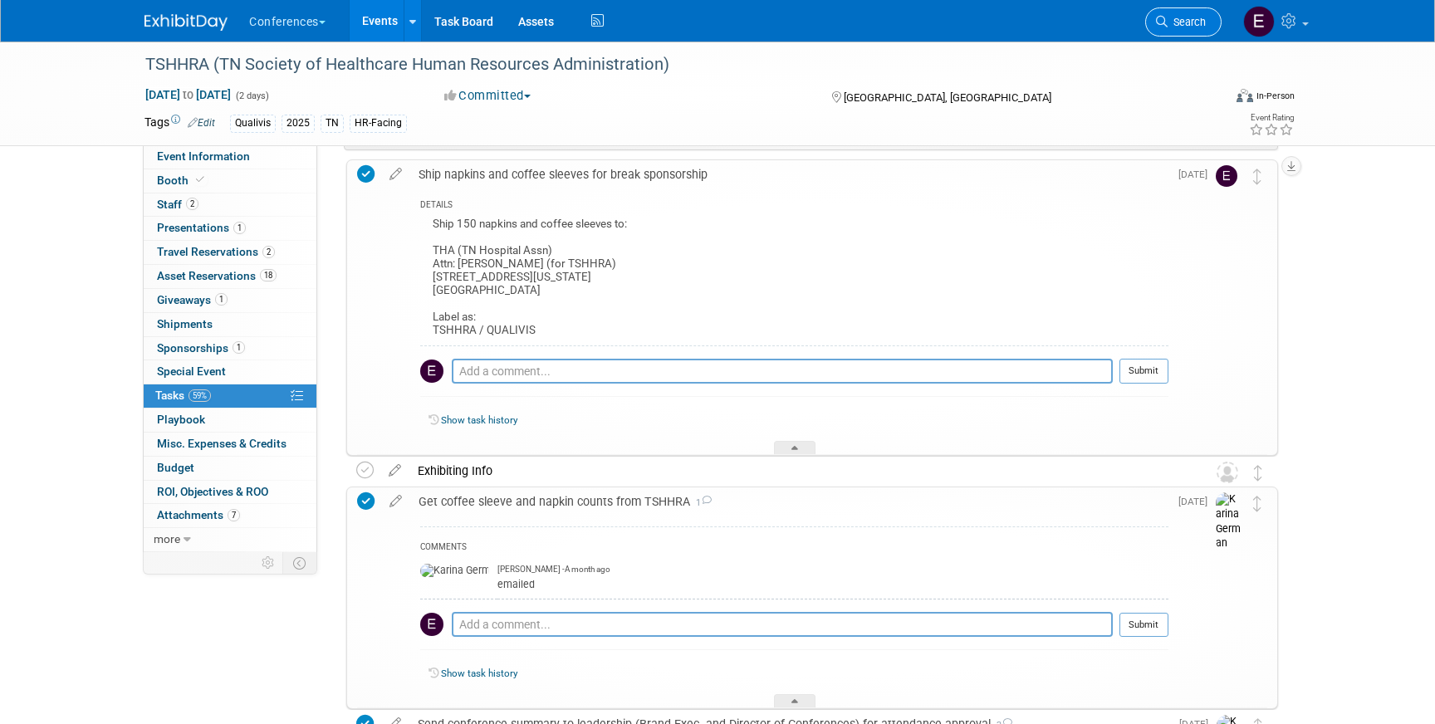
click at [1189, 17] on span "Search" at bounding box center [1187, 22] width 38 height 12
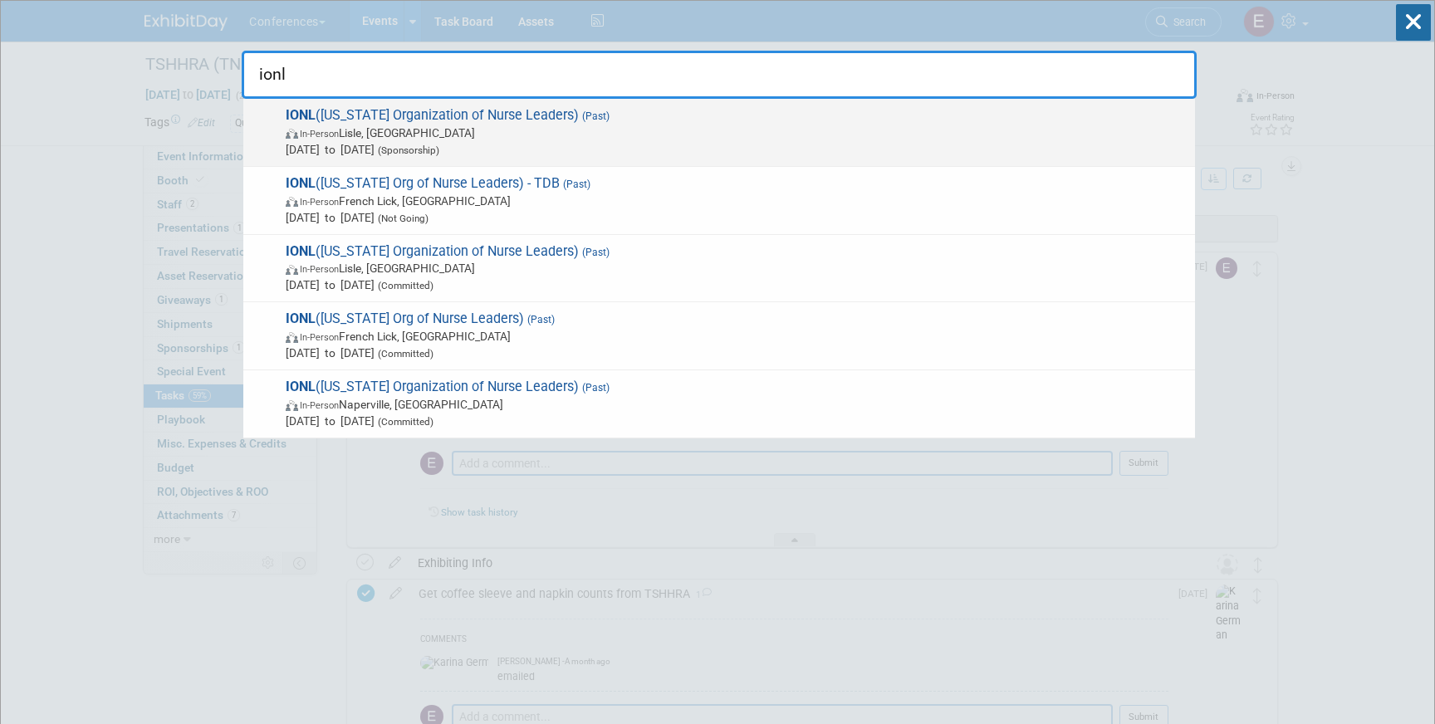
type input "ionl"
click at [625, 139] on span "In-Person Lisle, IL" at bounding box center [736, 133] width 901 height 17
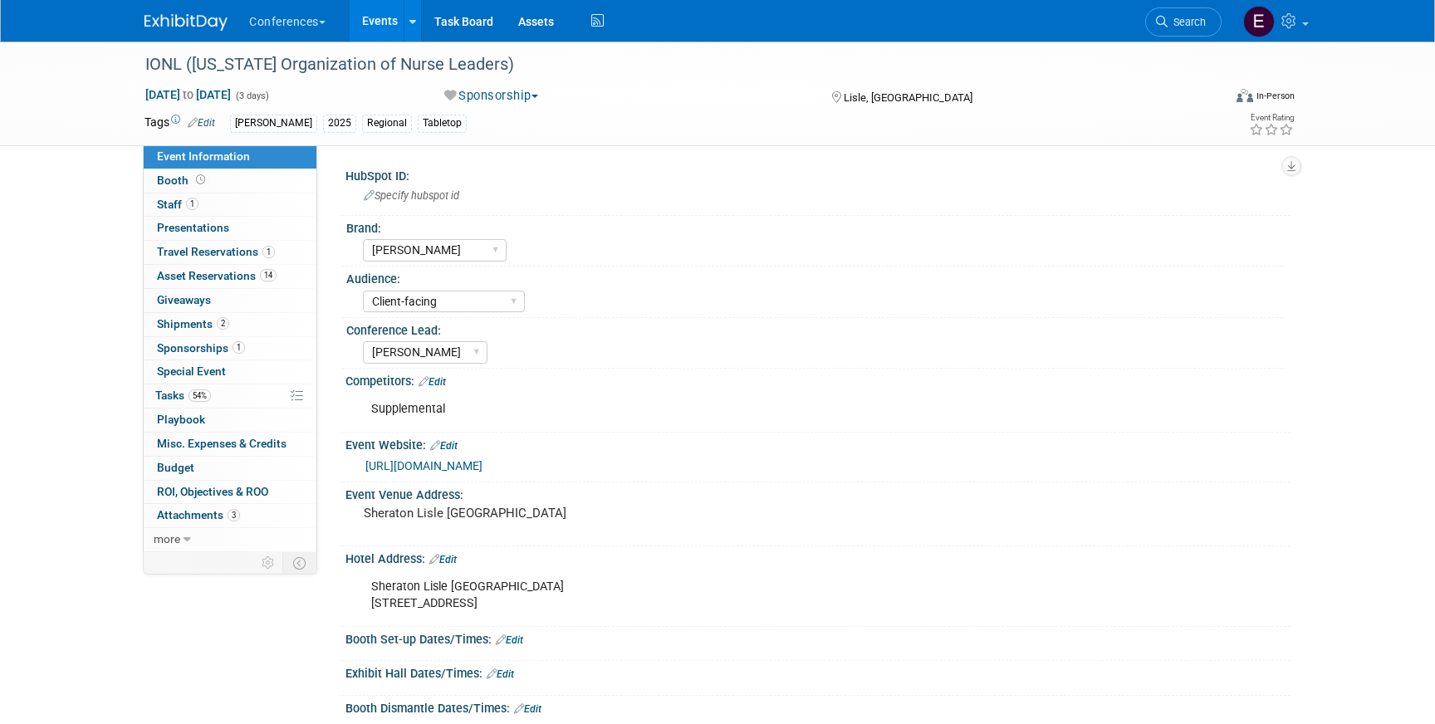
select select "[PERSON_NAME]"
select select "Client-facing"
select select "[PERSON_NAME]"
click at [178, 328] on span "Shipments 2" at bounding box center [193, 323] width 72 height 13
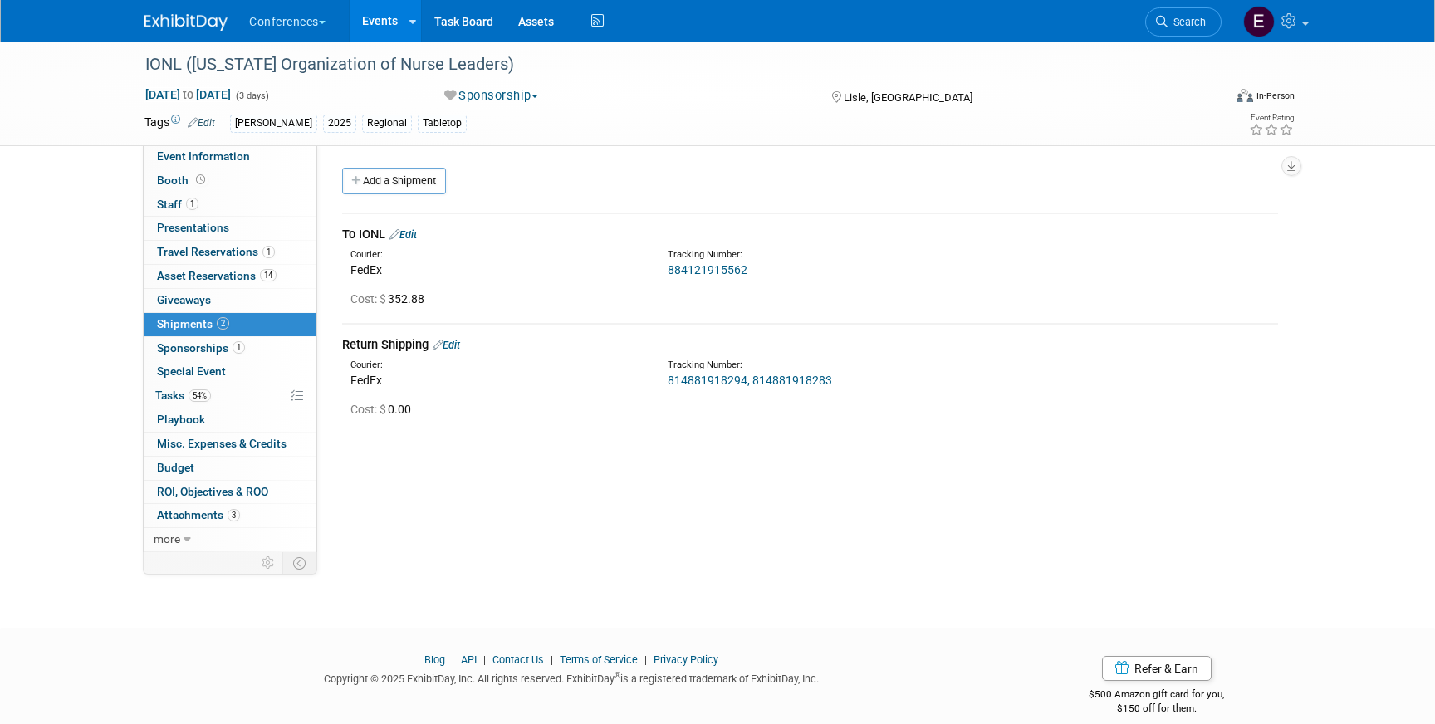
click at [734, 380] on link "814881918294, 814881918283" at bounding box center [750, 380] width 164 height 13
click at [1177, 27] on span "Search" at bounding box center [1187, 22] width 38 height 12
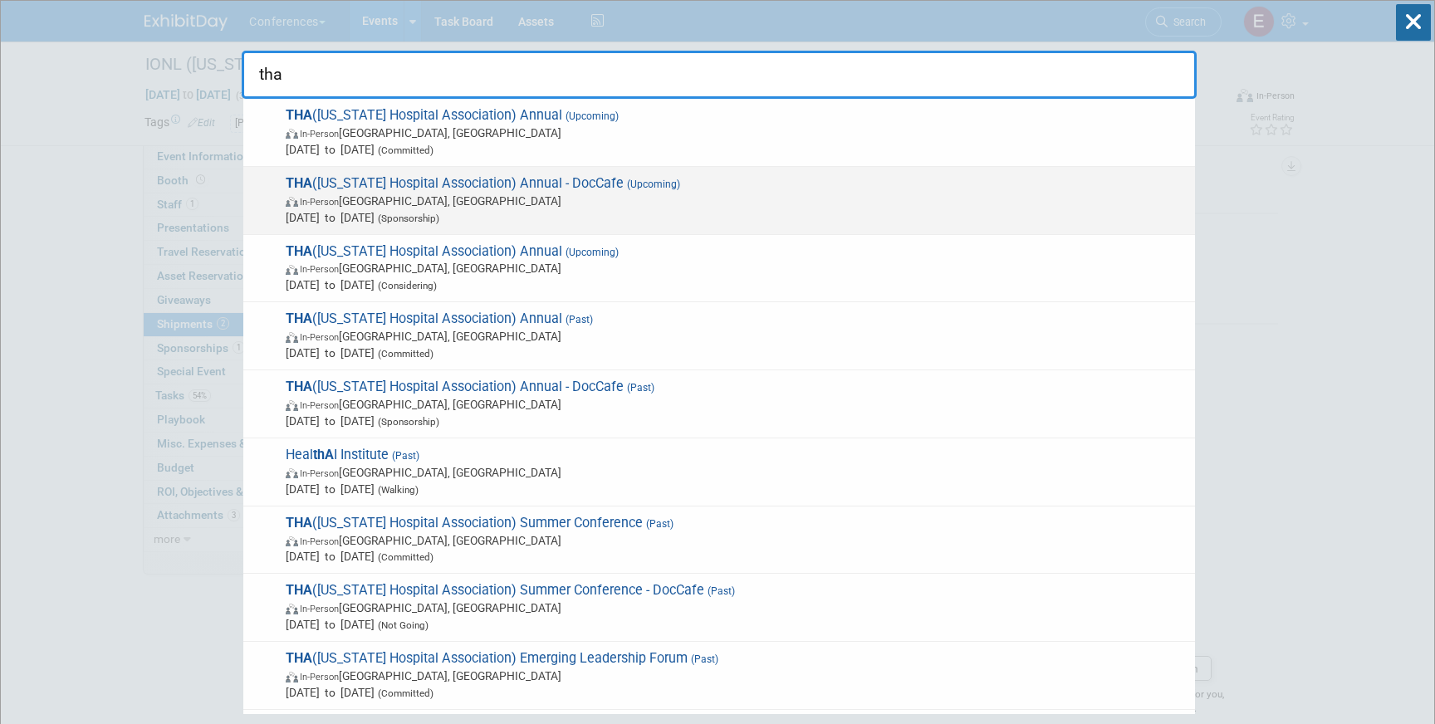
type input "tha"
click at [523, 197] on span "In-Person San Antonio, TX" at bounding box center [736, 201] width 901 height 17
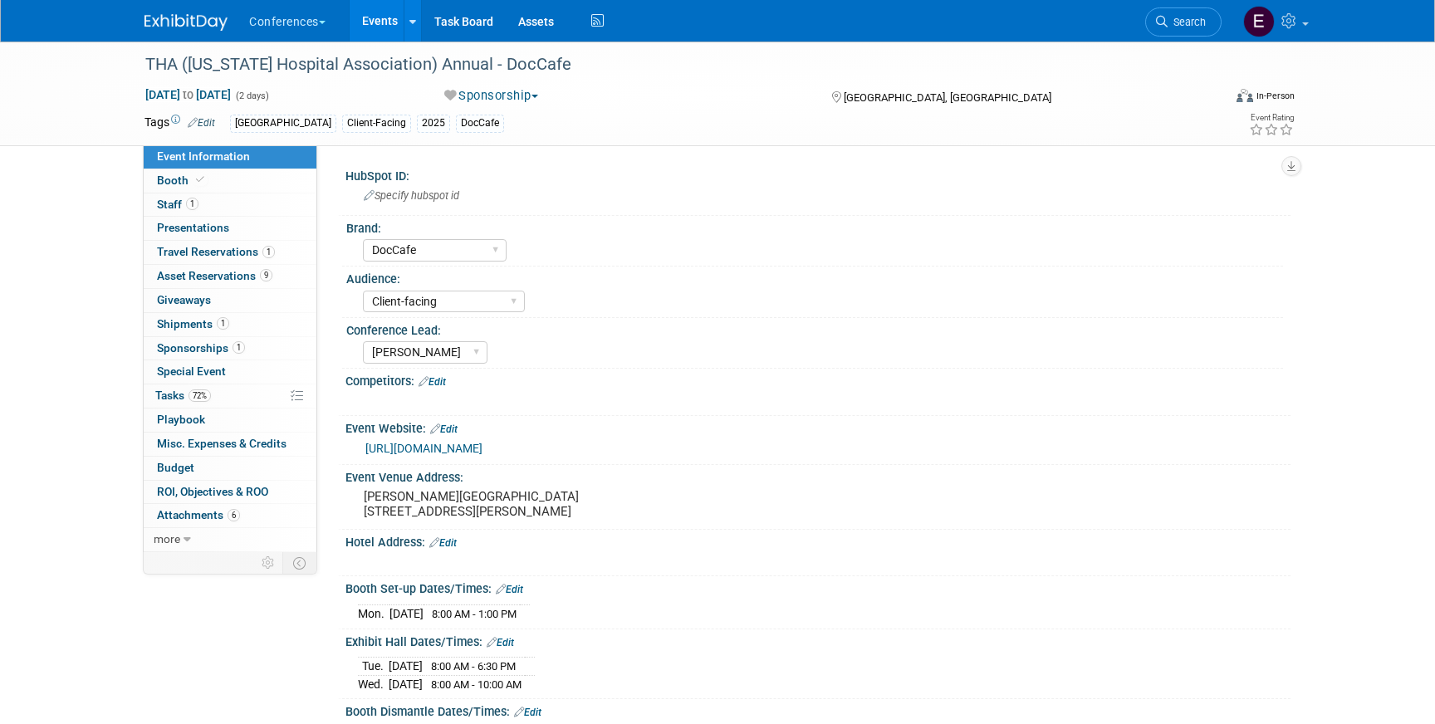
select select "DocCafe"
select select "Client-facing"
select select "[PERSON_NAME]"
click at [219, 249] on span "Travel Reservations 1" at bounding box center [216, 251] width 118 height 13
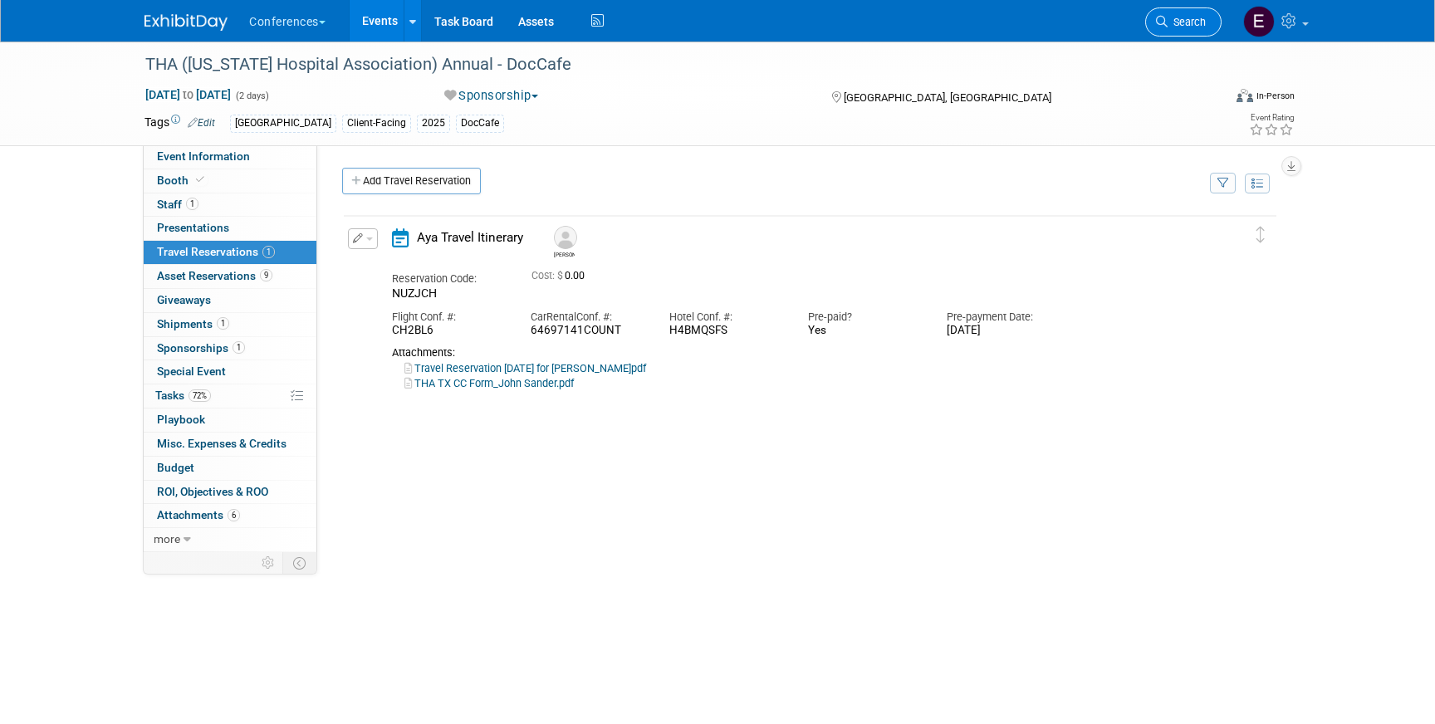
click at [1175, 31] on link "Search" at bounding box center [1183, 21] width 76 height 29
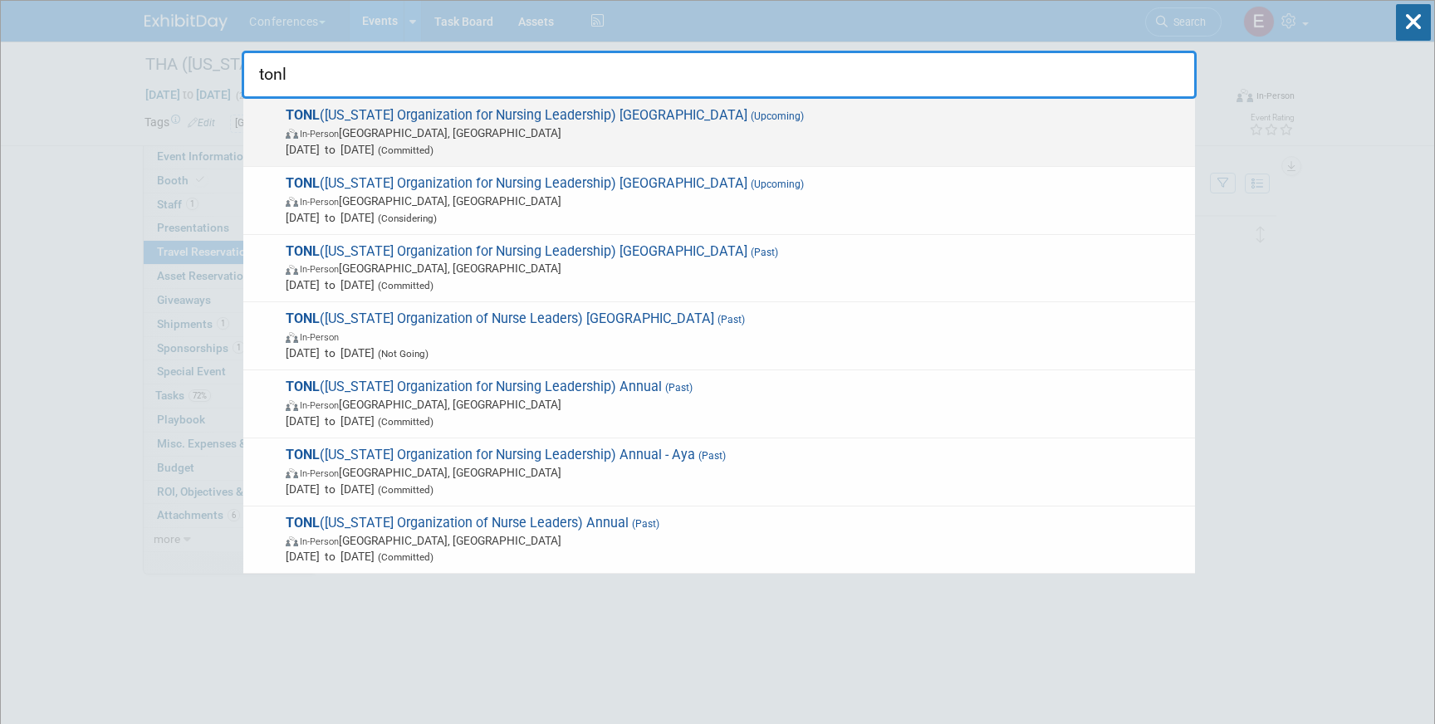
type input "tonl"
click at [640, 115] on span "TONL (Texas Organization for Nursing Leadership) San Antonio (Upcoming) In-Pers…" at bounding box center [734, 132] width 906 height 51
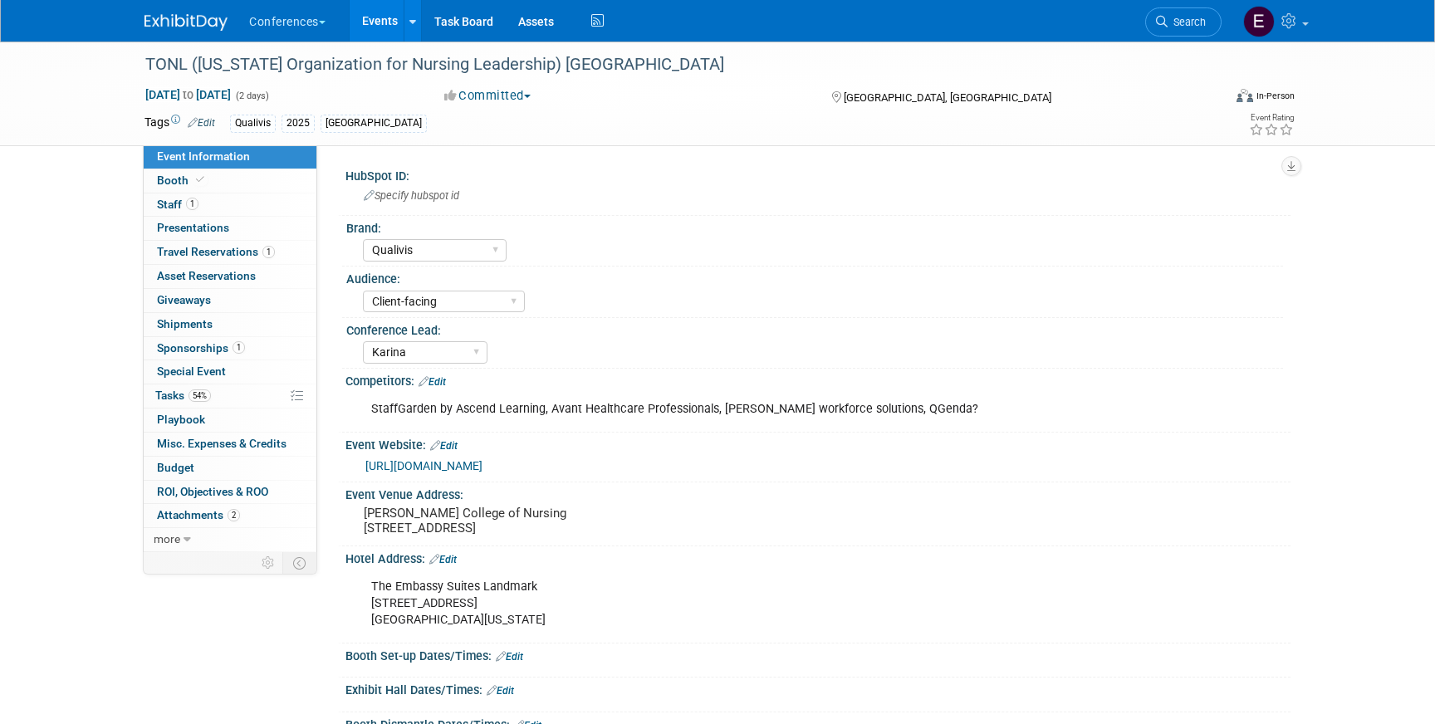
select select "Qualivis"
select select "Client-facing"
select select "Karina"
click at [247, 262] on link "1 Travel Reservations 1" at bounding box center [230, 252] width 173 height 23
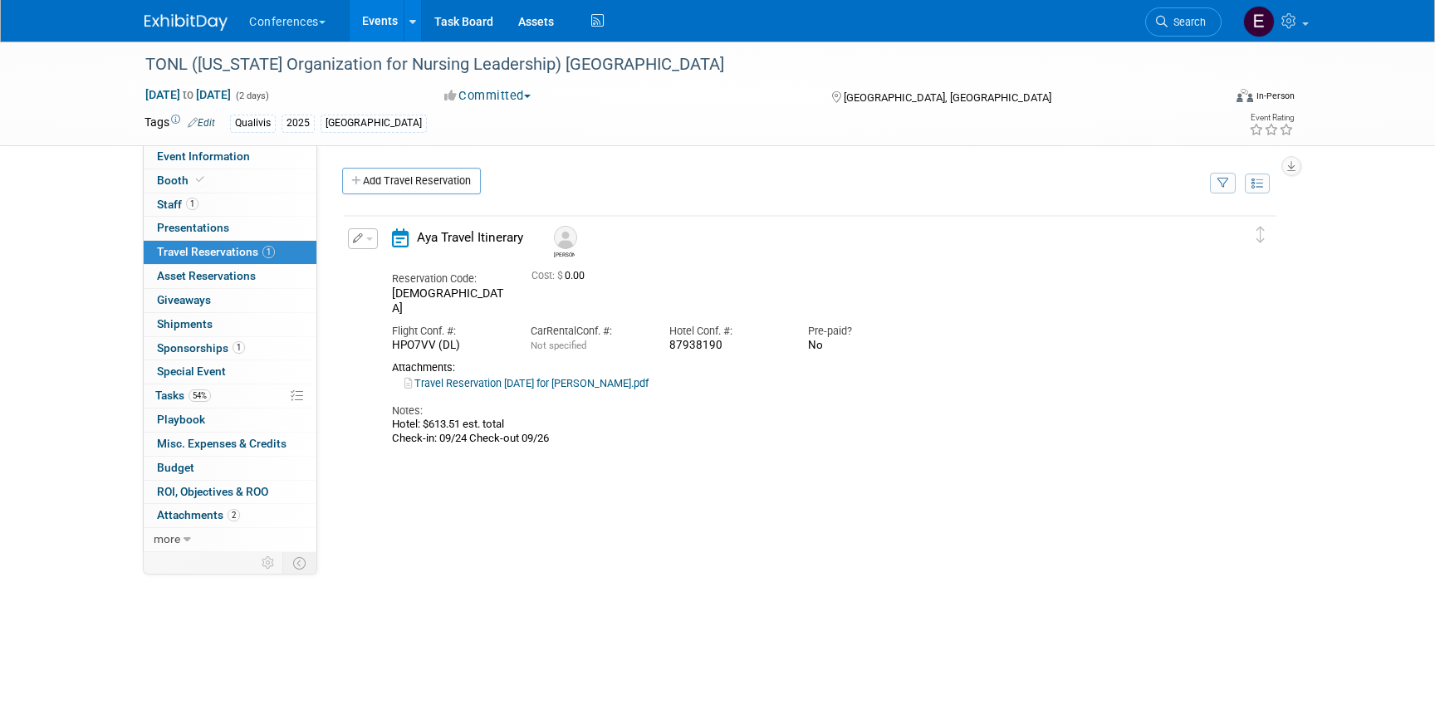
click at [173, 22] on img at bounding box center [186, 22] width 83 height 17
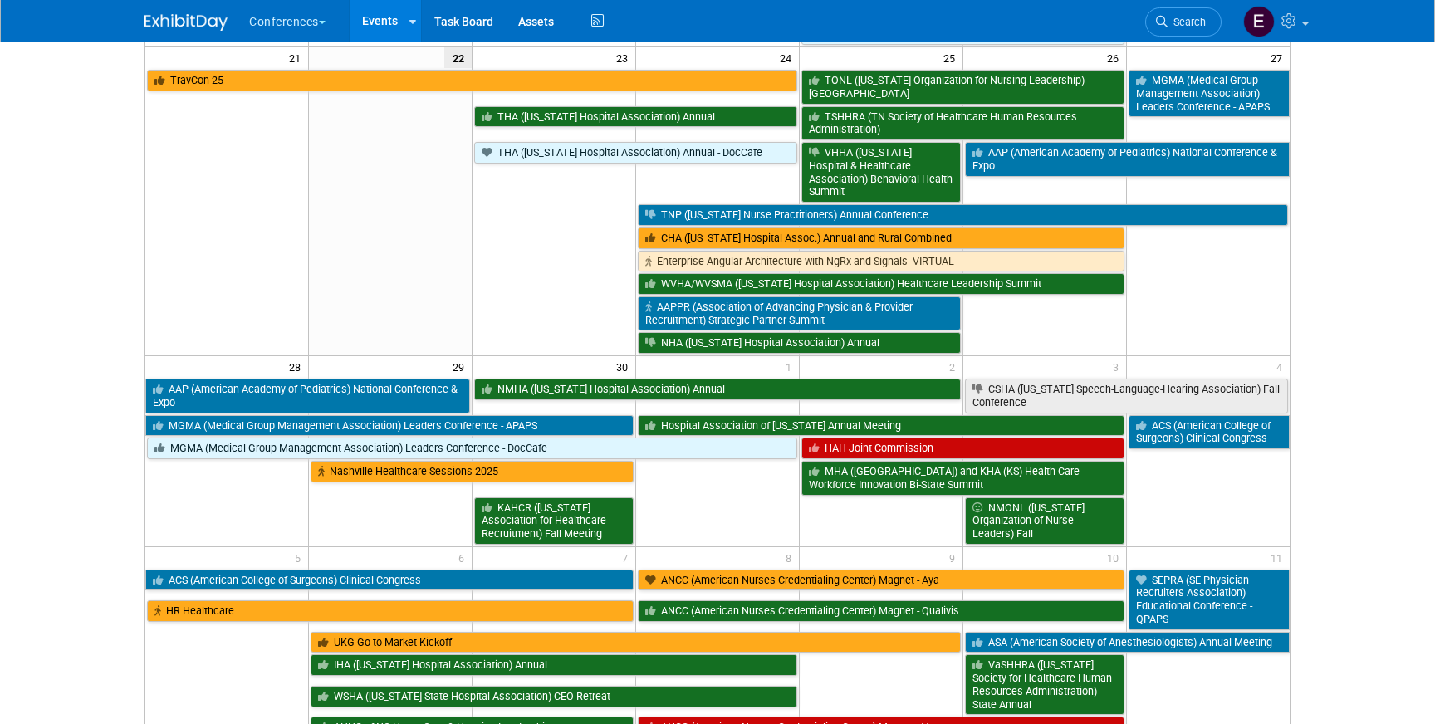
scroll to position [857, 0]
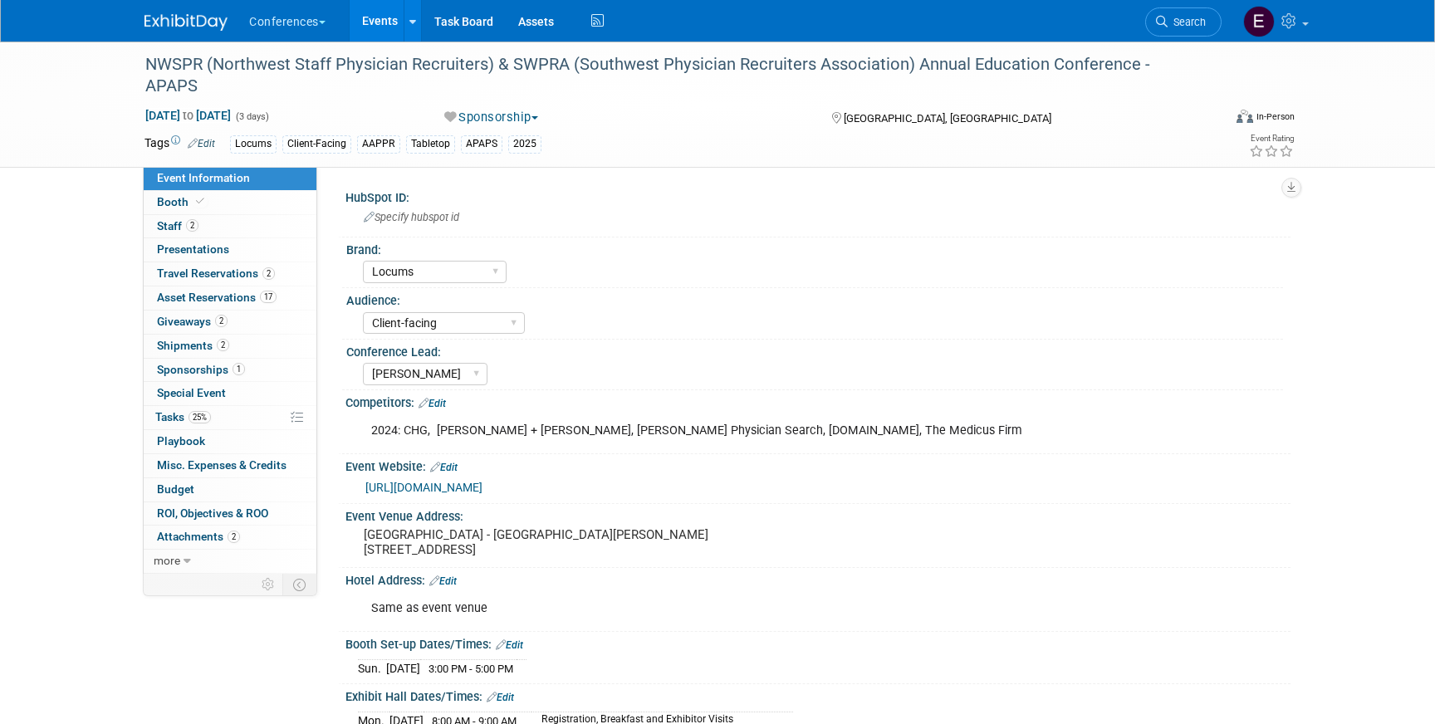
select select "Locums"
select select "Client-facing"
select select "Mel"
click at [182, 424] on link "25% Tasks 25%" at bounding box center [230, 417] width 173 height 23
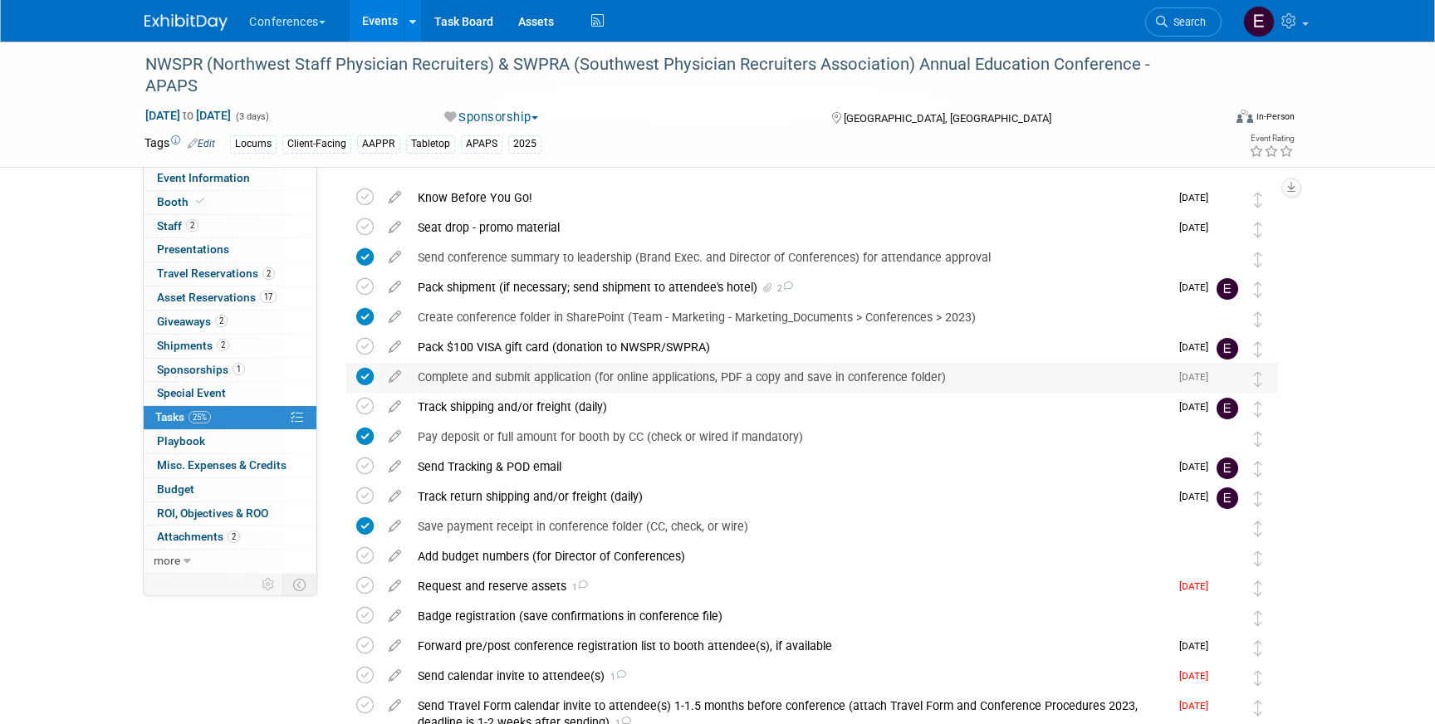
scroll to position [52, 0]
